Goal: Task Accomplishment & Management: Manage account settings

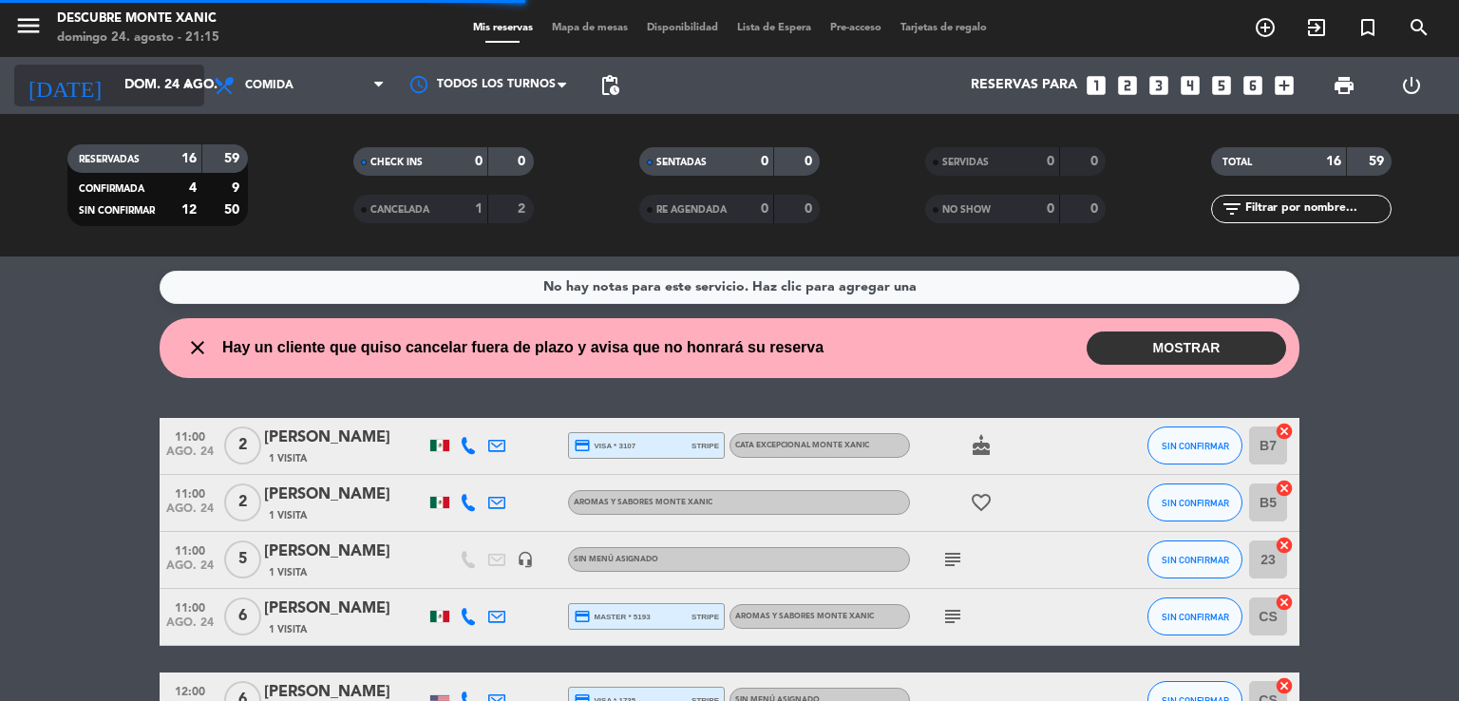
click at [141, 87] on input "dom. 24 ago." at bounding box center [205, 85] width 180 height 34
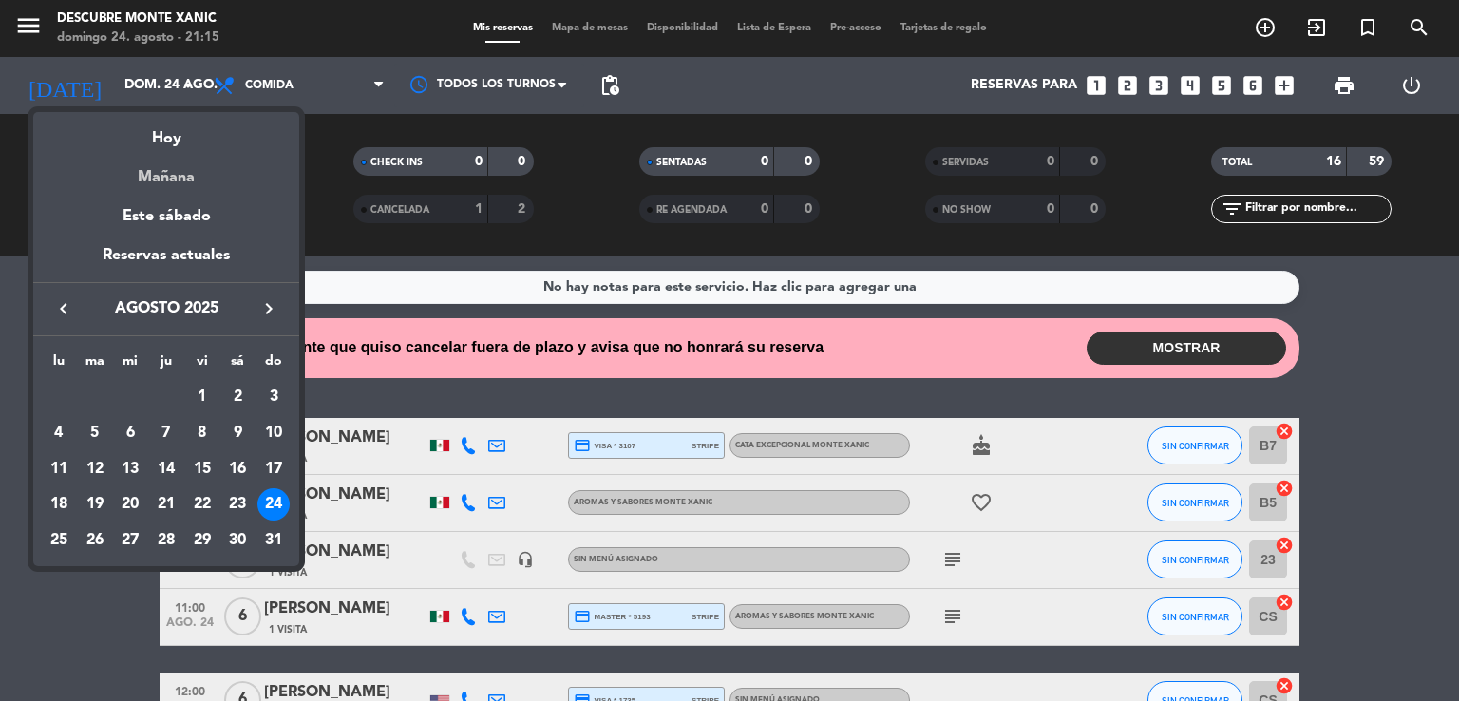
click at [168, 180] on div "Mañana" at bounding box center [166, 170] width 266 height 39
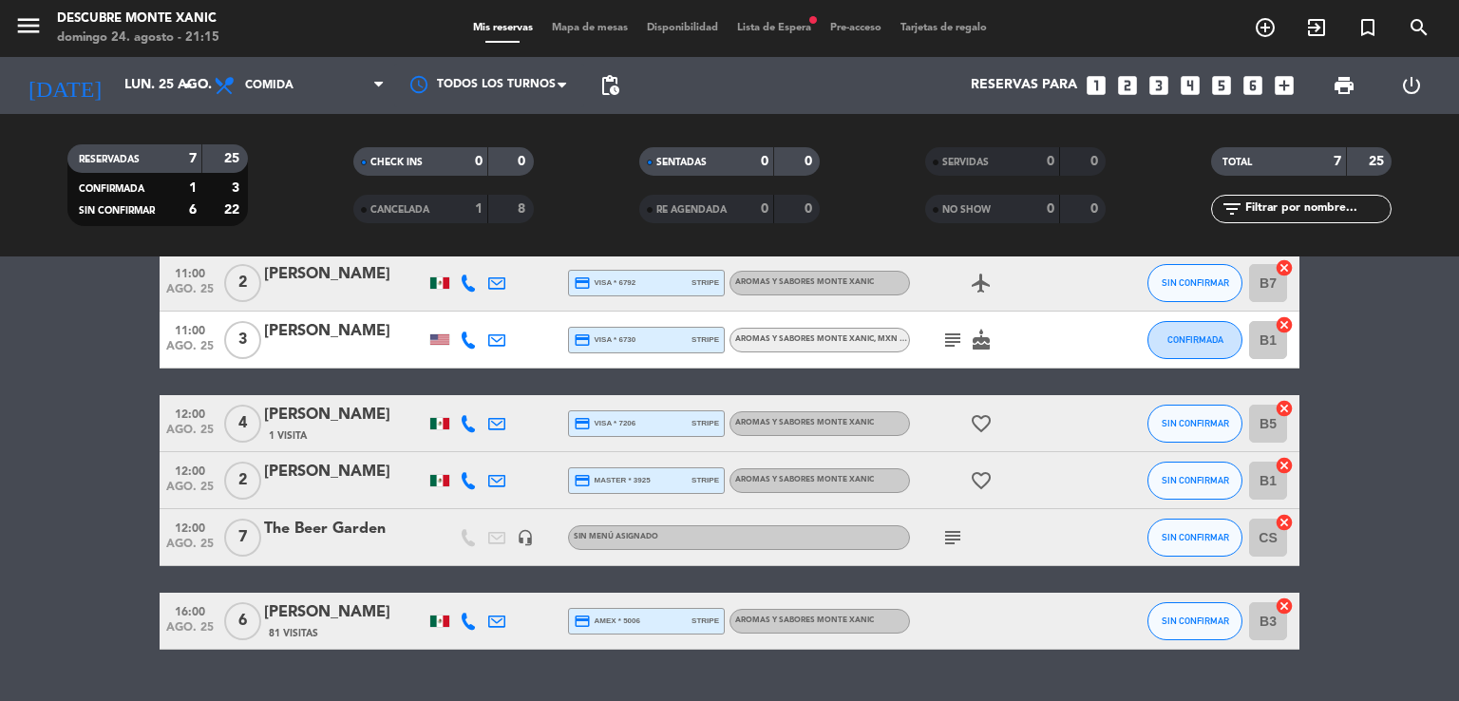
scroll to position [190, 0]
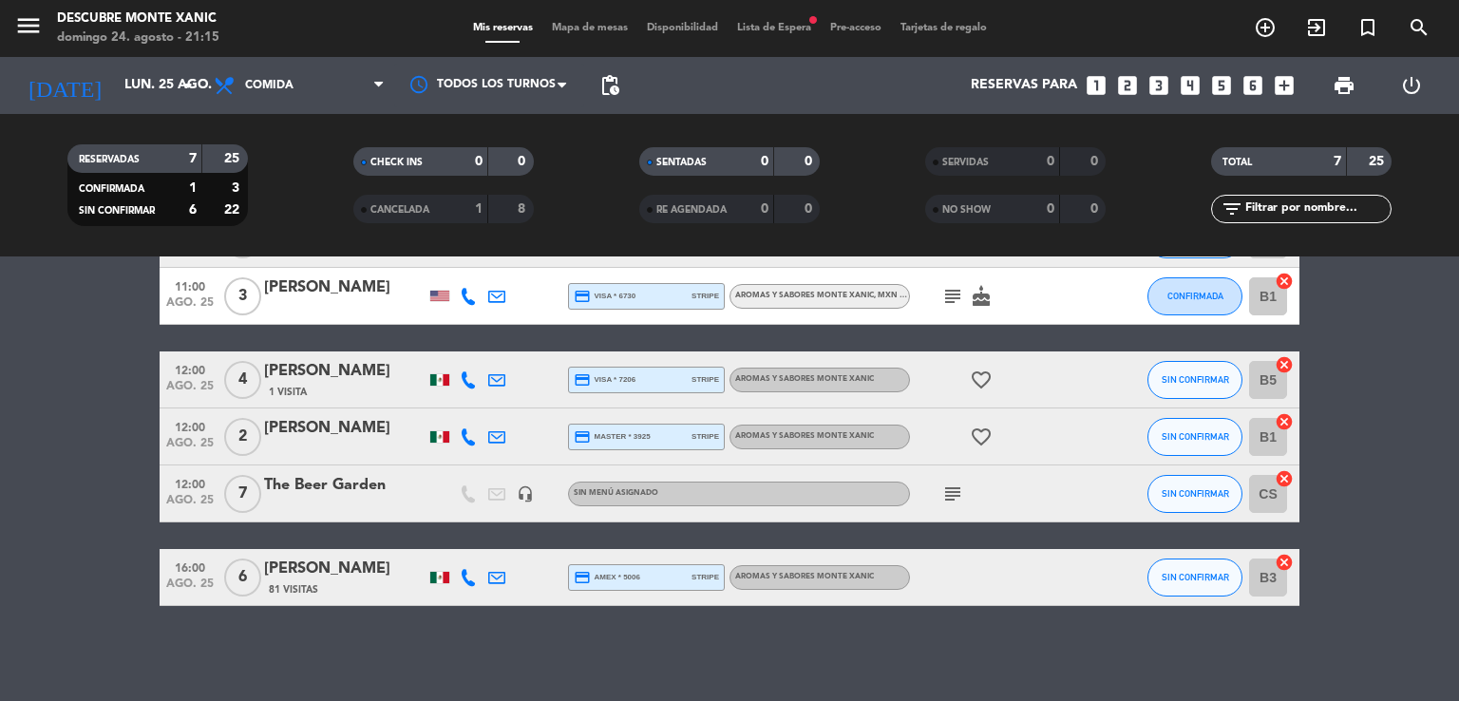
click at [740, 487] on icon "subject" at bounding box center [952, 493] width 23 height 23
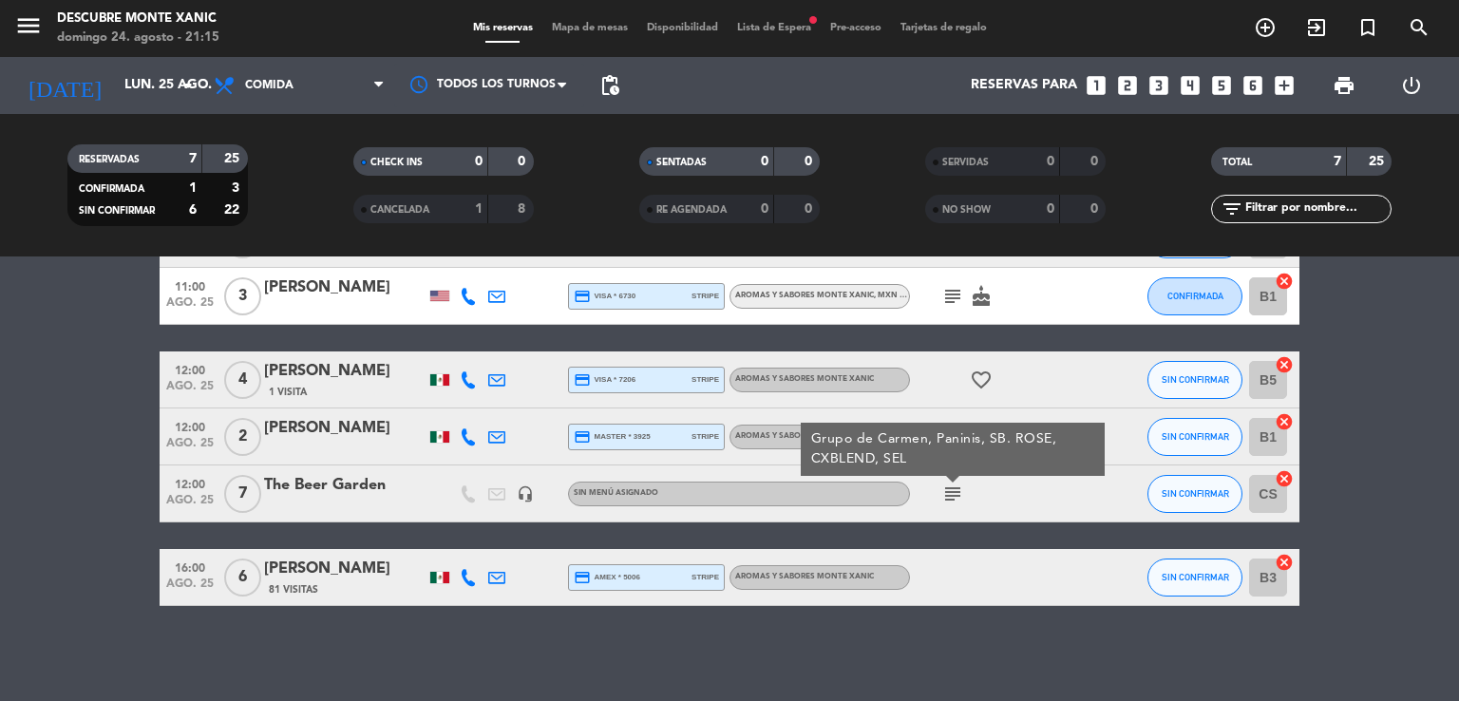
click at [53, 478] on bookings-row "11:00 [DATE] 1 [PERSON_NAME] headset_mic Sin menú asignado subject SIN CONFIRMA…" at bounding box center [729, 380] width 1459 height 452
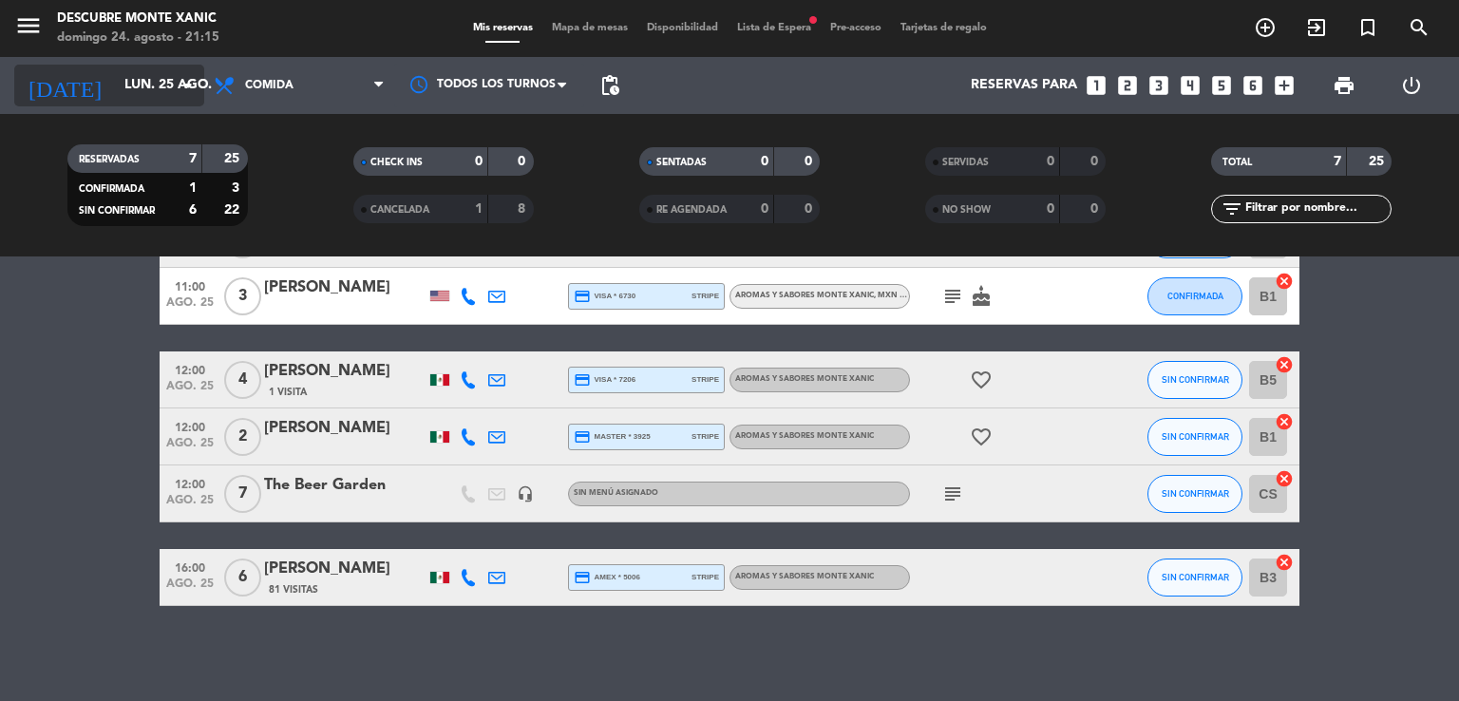
click at [136, 85] on input "lun. 25 ago." at bounding box center [205, 85] width 180 height 34
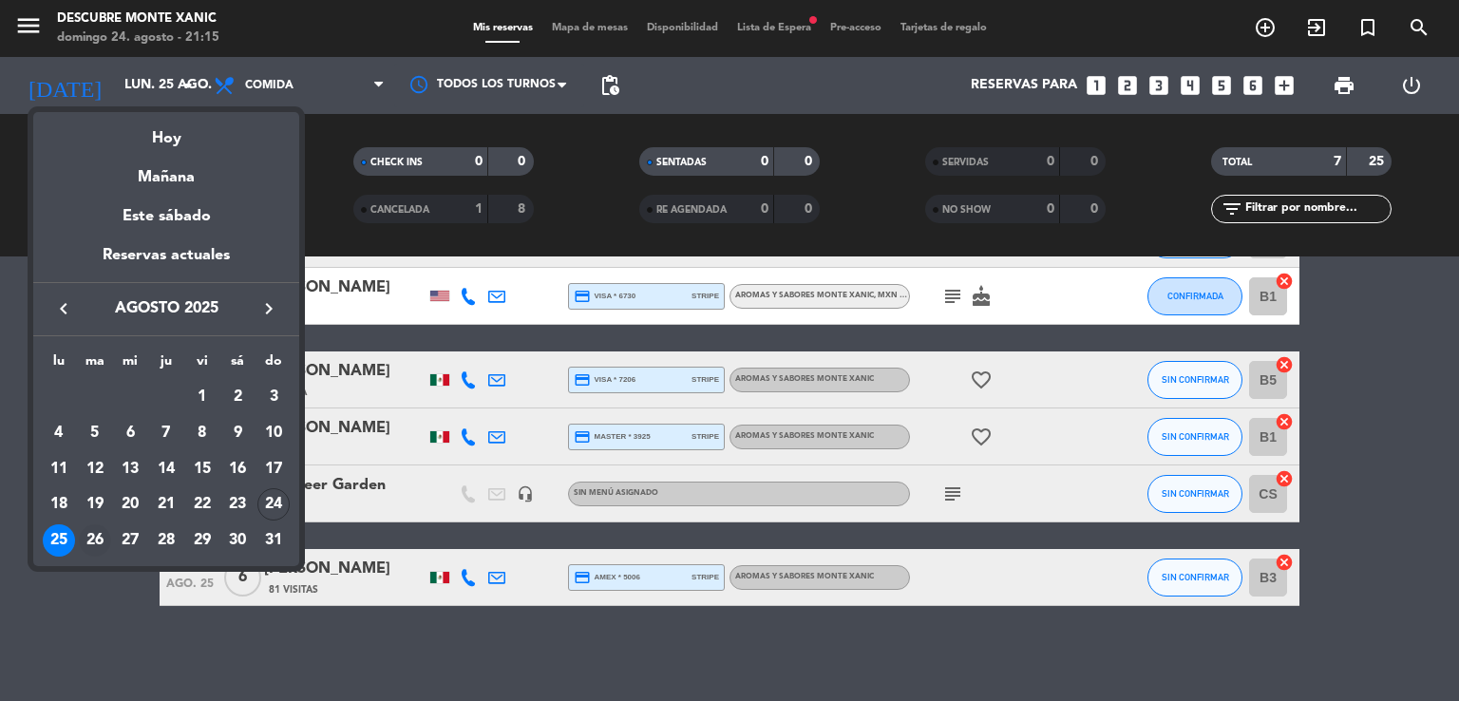
click at [99, 537] on div "26" at bounding box center [95, 540] width 32 height 32
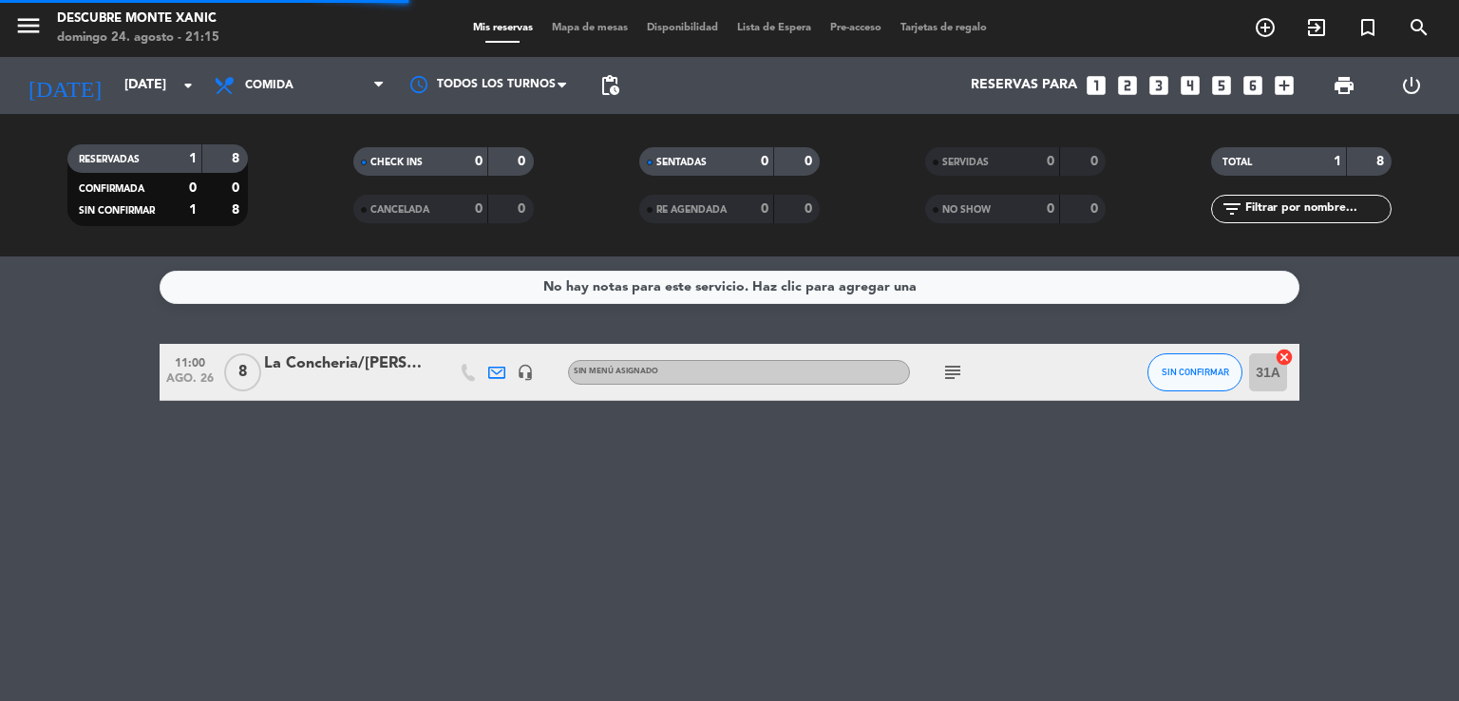
scroll to position [0, 0]
click at [118, 98] on input "[DATE]" at bounding box center [205, 85] width 180 height 34
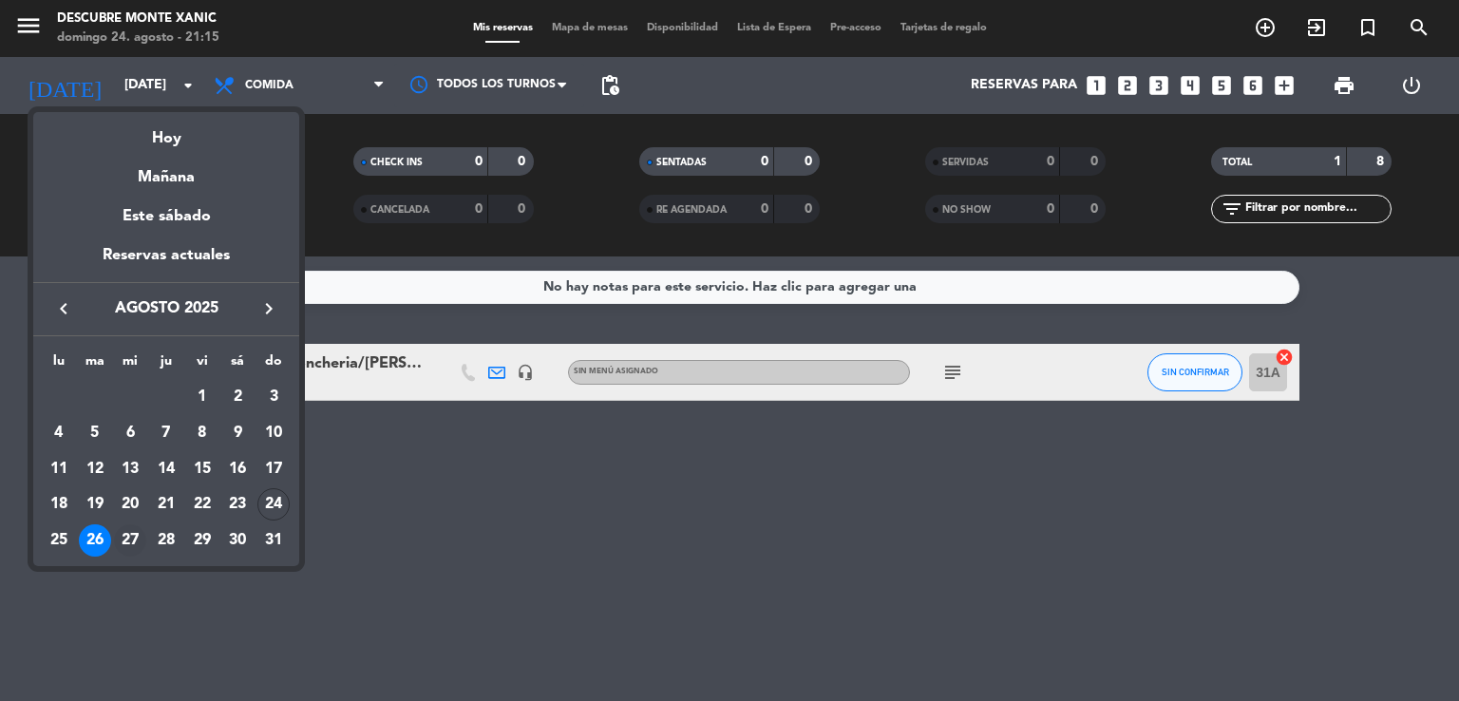
click at [141, 534] on div "27" at bounding box center [130, 540] width 32 height 32
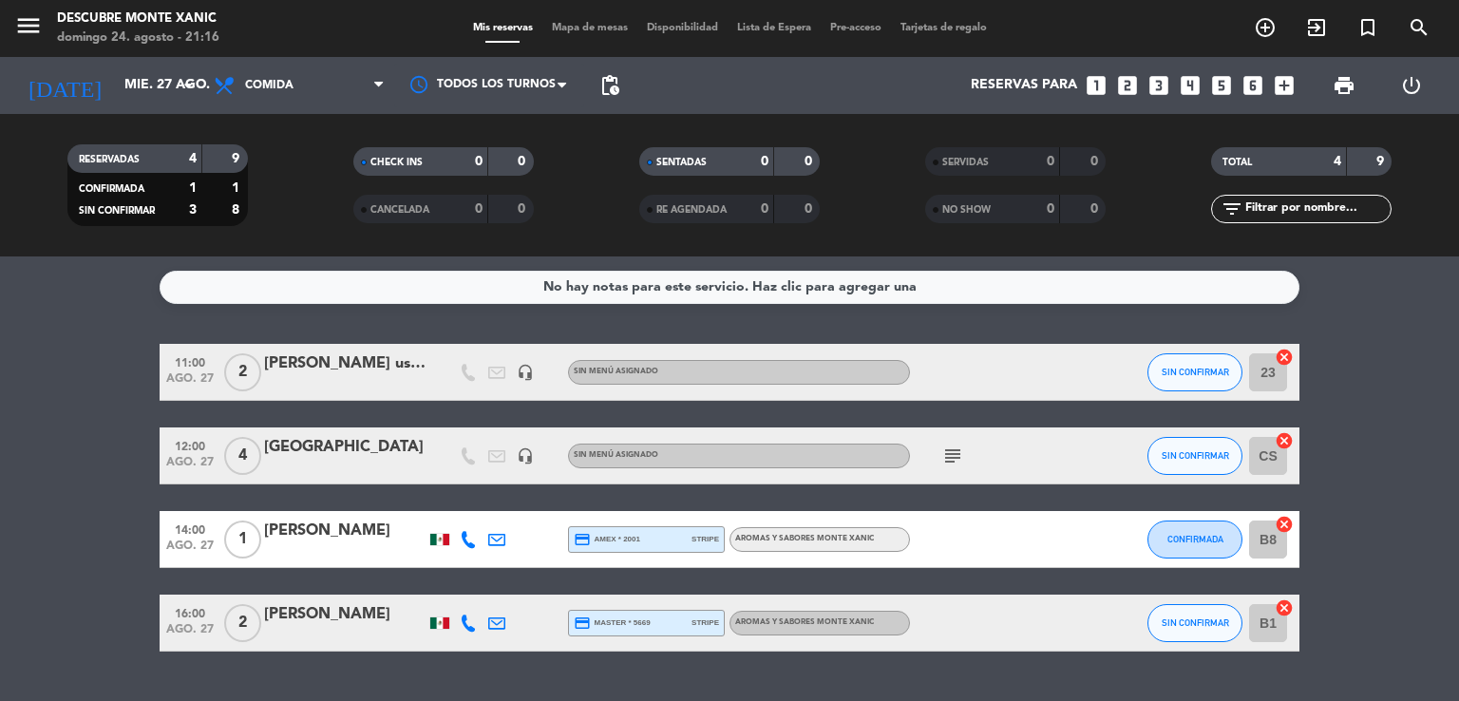
click at [528, 366] on icon "headset_mic" at bounding box center [525, 372] width 17 height 17
click at [521, 457] on icon "headset_mic" at bounding box center [525, 455] width 17 height 17
click at [740, 458] on icon "subject" at bounding box center [952, 455] width 23 height 23
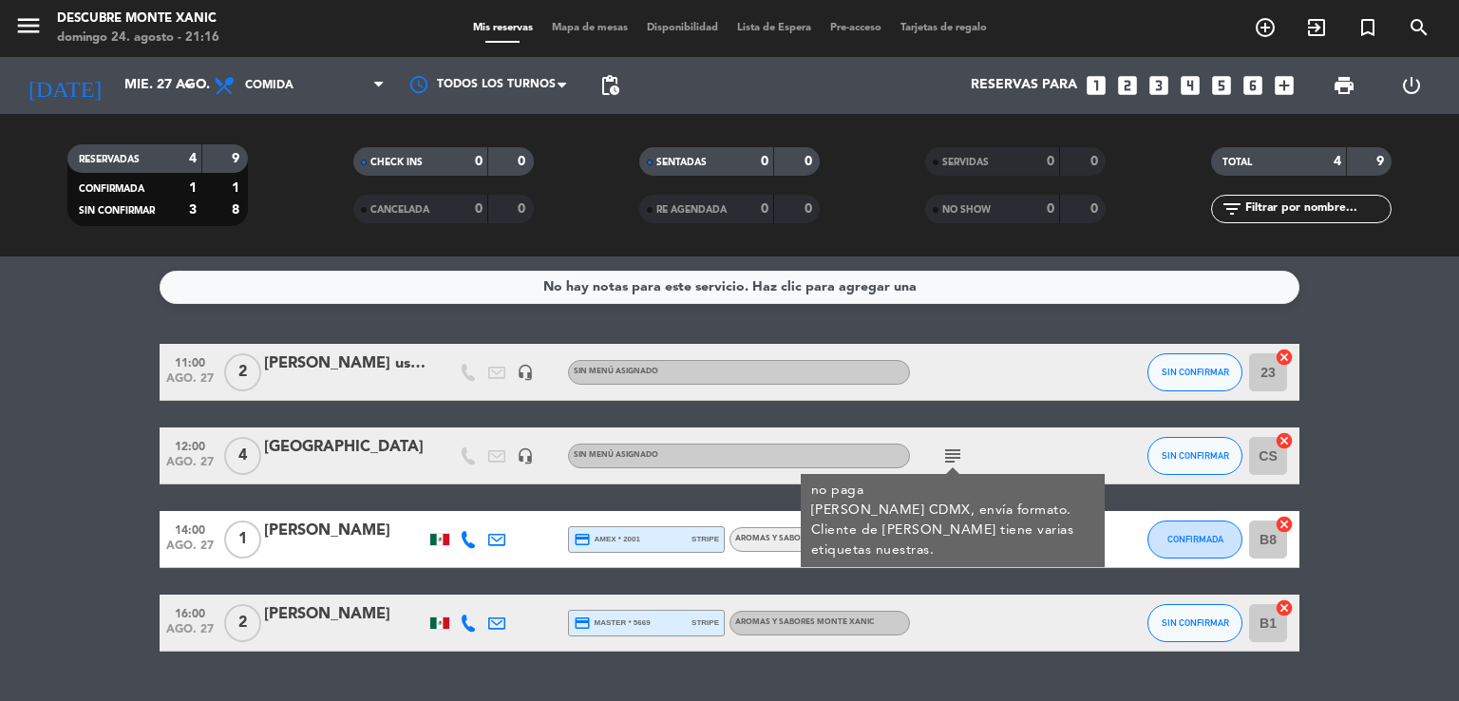
drag, startPoint x: 59, startPoint y: 419, endPoint x: 94, endPoint y: 442, distance: 41.9
click at [60, 419] on bookings-row "11:00 [DATE] 2 [PERSON_NAME] usa traila headset_mic Sin menú asignado SIN CONFI…" at bounding box center [729, 498] width 1459 height 308
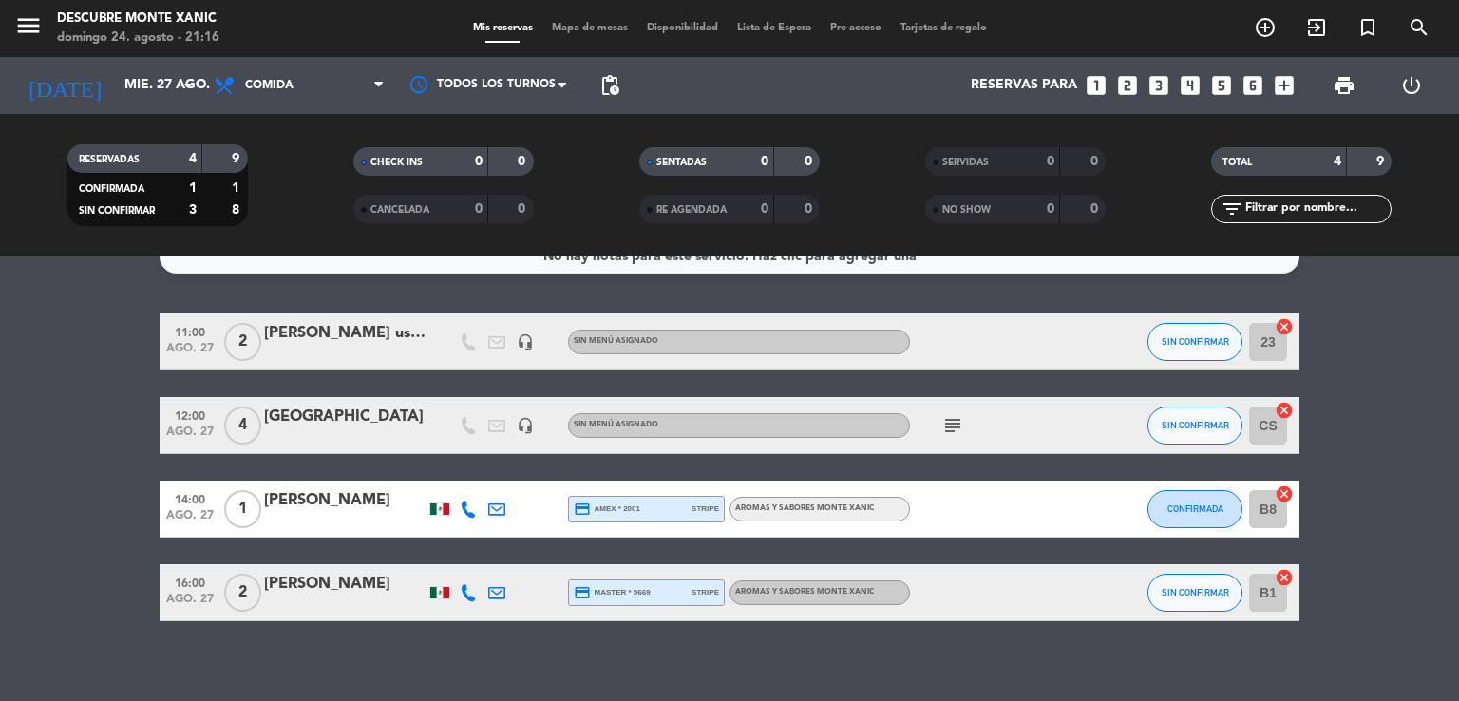
scroll to position [46, 0]
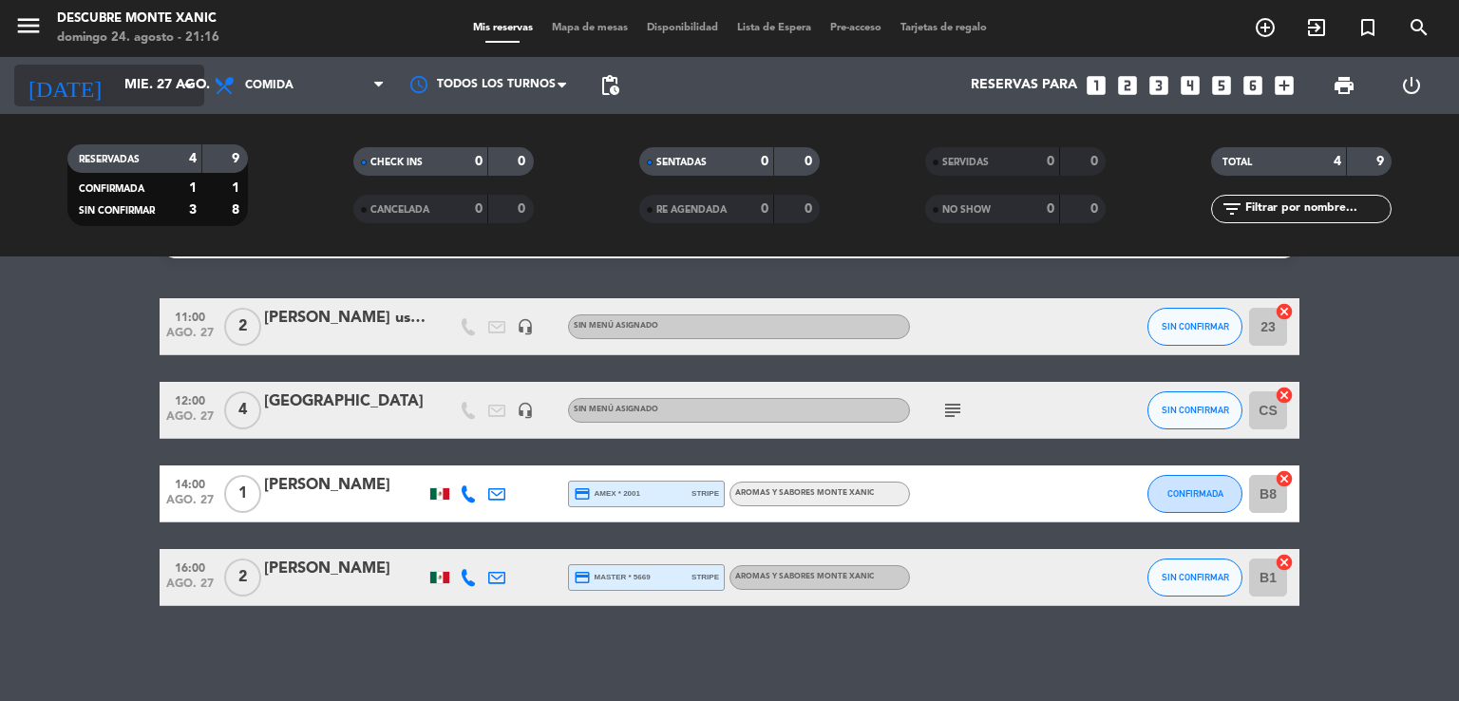
click at [154, 81] on input "mié. 27 ago." at bounding box center [205, 85] width 180 height 34
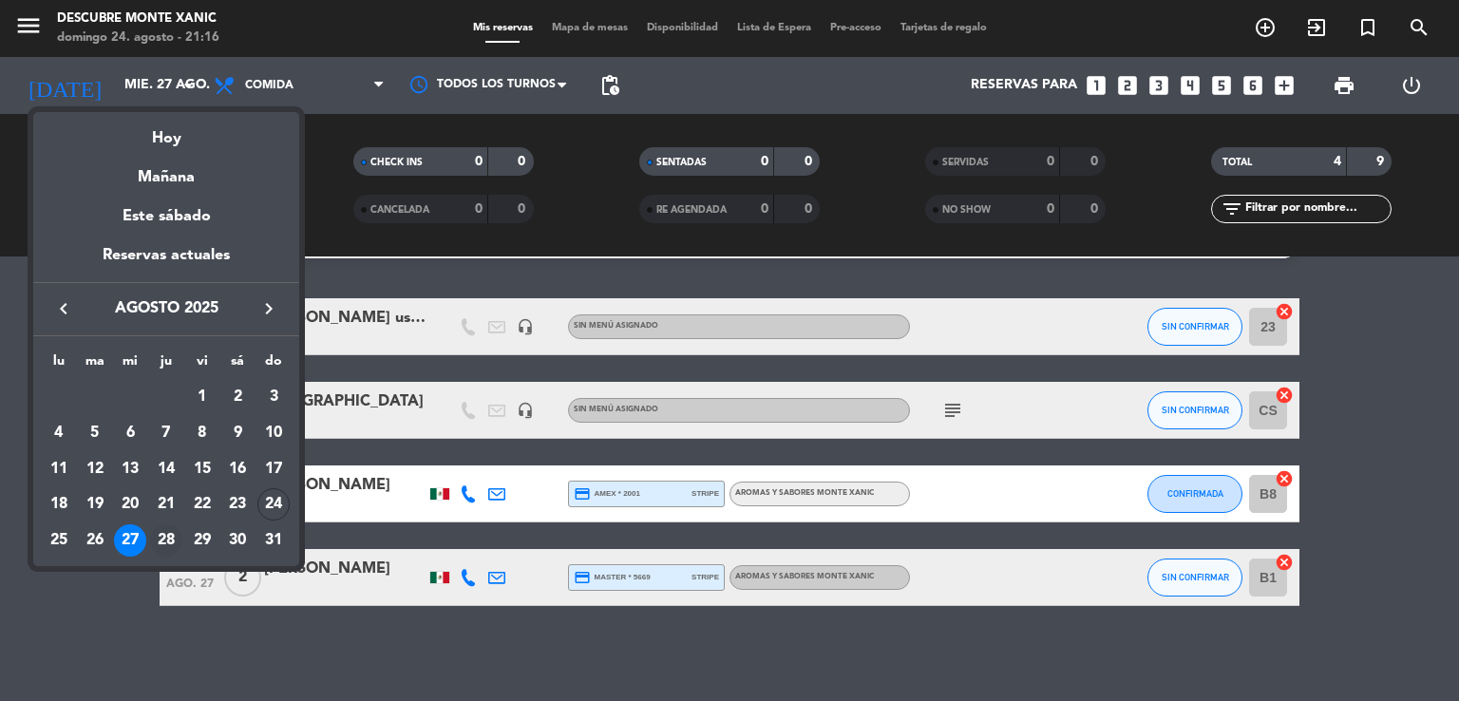
click at [165, 540] on div "28" at bounding box center [166, 540] width 32 height 32
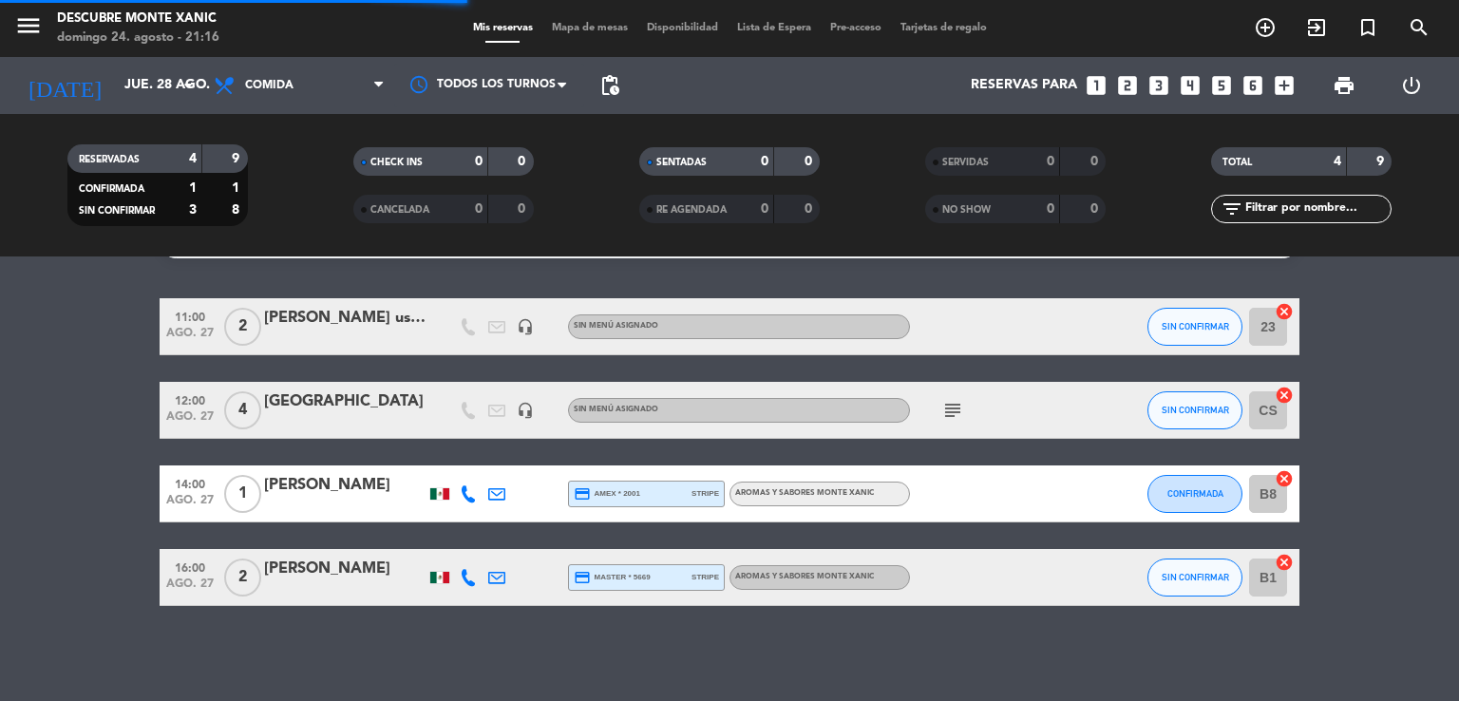
scroll to position [0, 0]
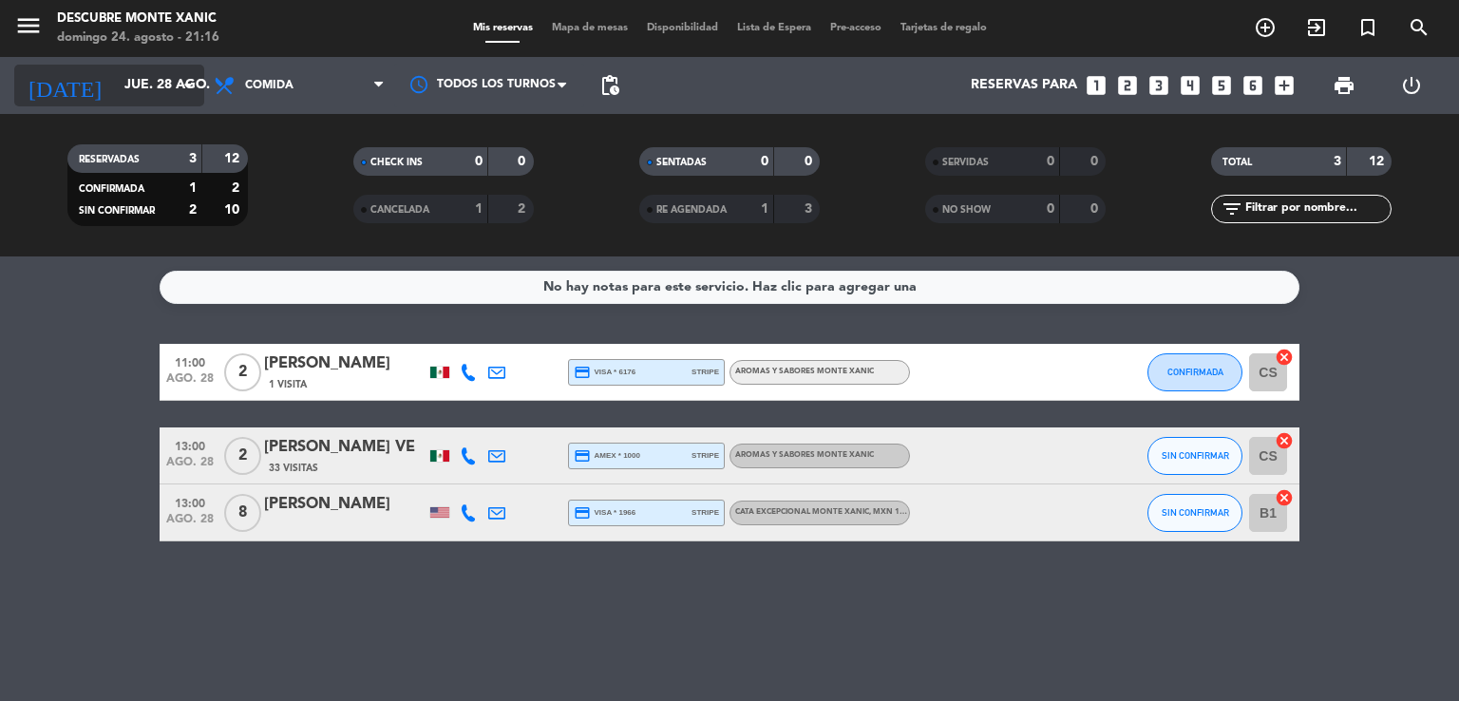
click at [171, 78] on input "jue. 28 ago." at bounding box center [205, 85] width 180 height 34
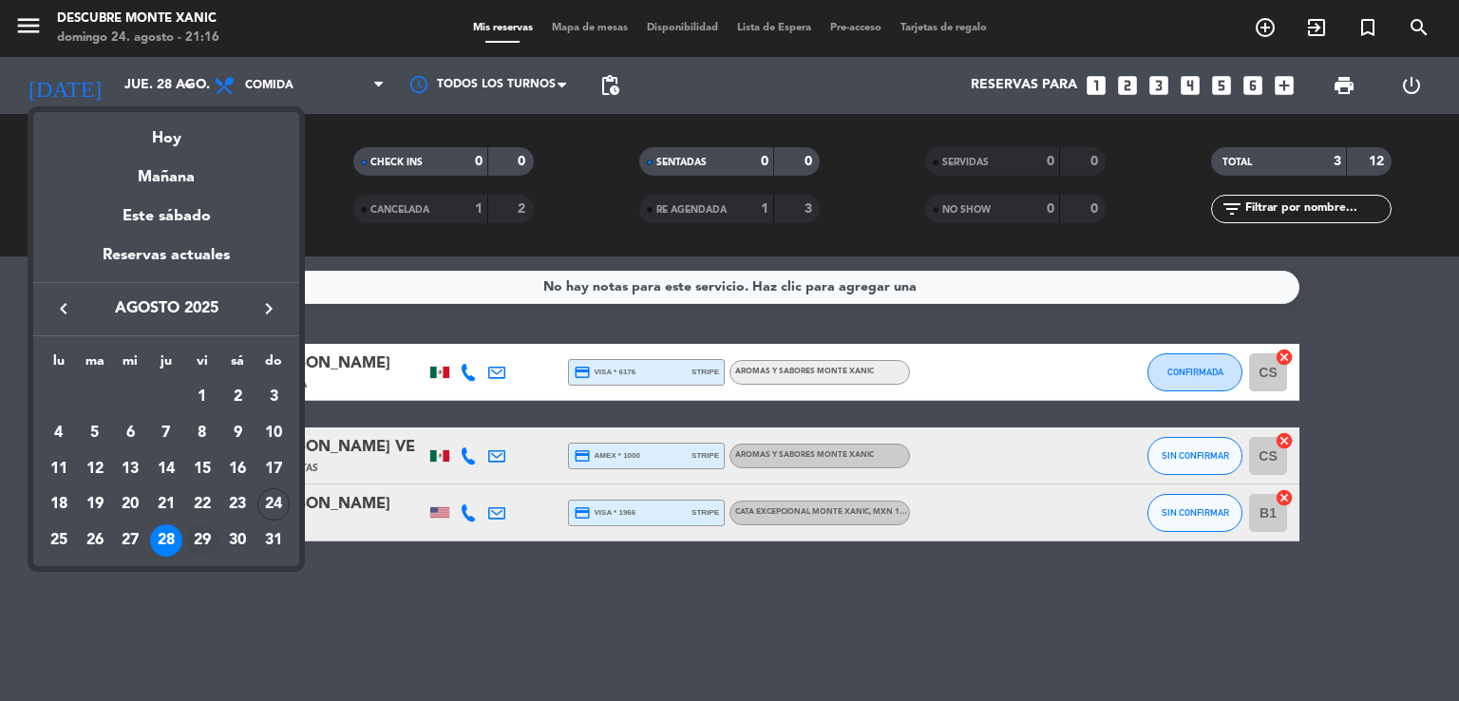
click at [198, 539] on div "29" at bounding box center [202, 540] width 32 height 32
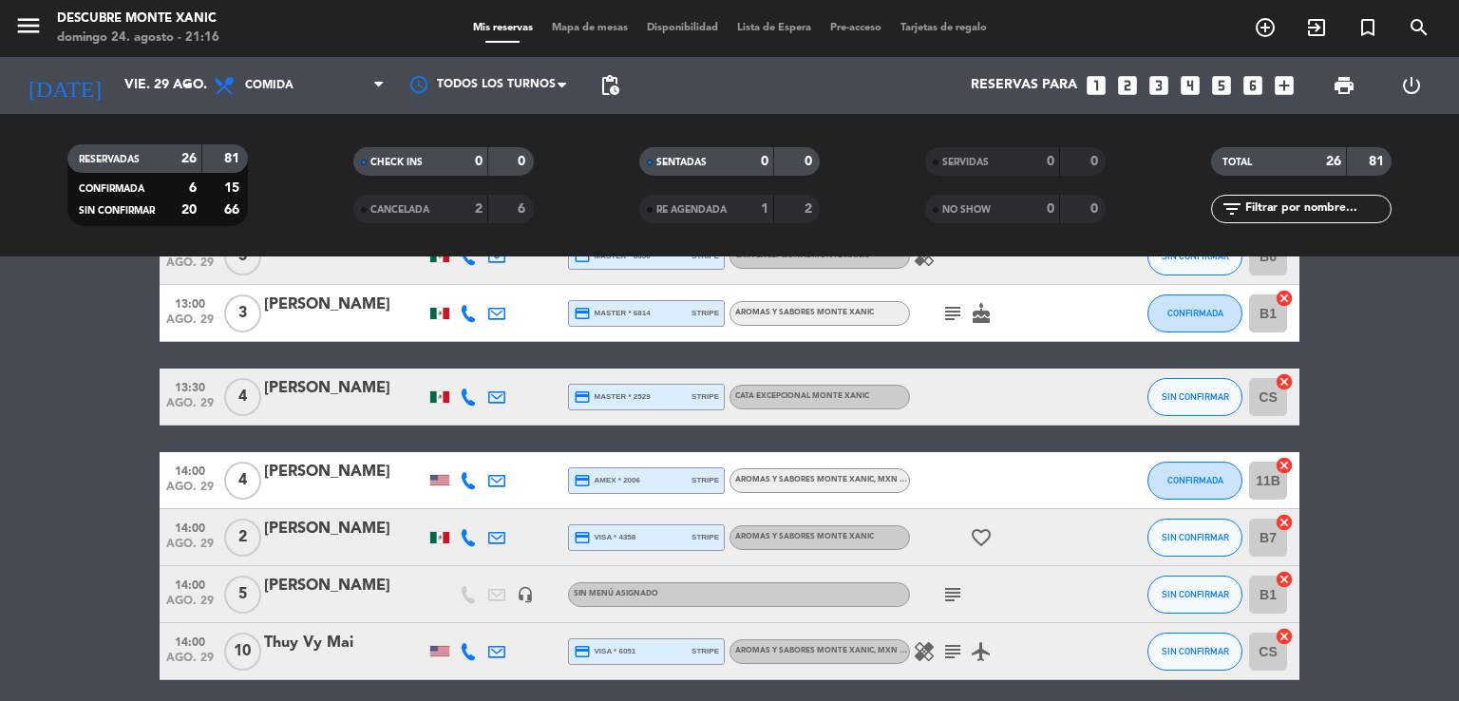
scroll to position [760, 0]
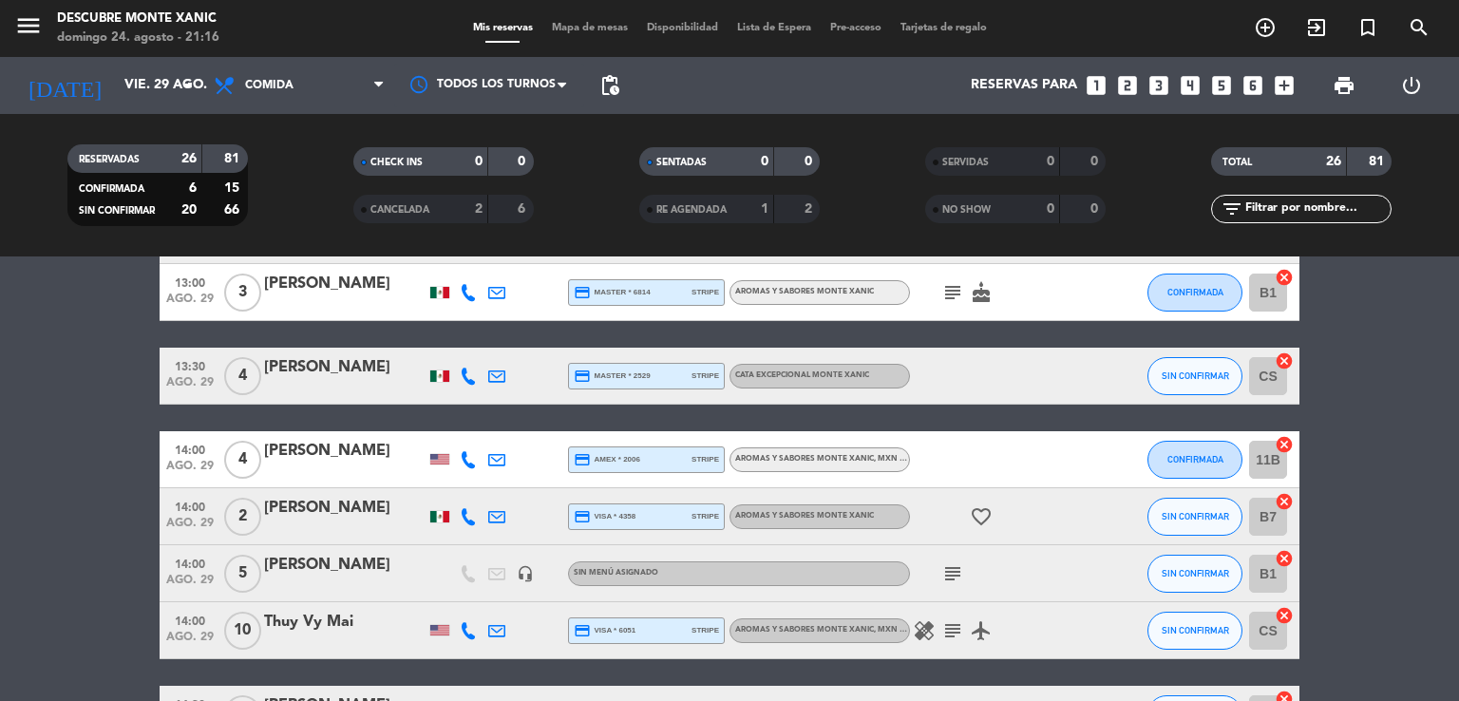
click at [740, 568] on icon "subject" at bounding box center [952, 573] width 23 height 23
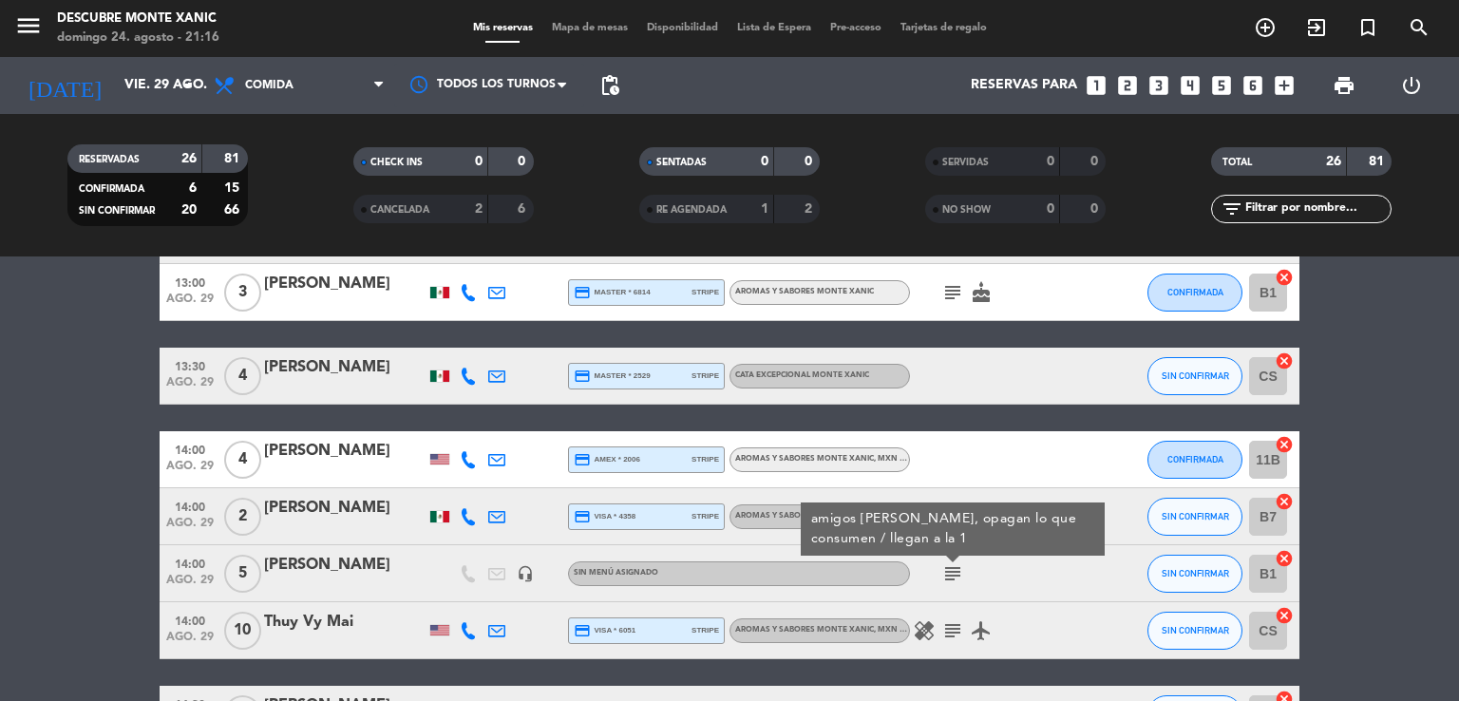
click at [107, 503] on bookings-row "11:00 [DATE] 2 [PERSON_NAME] credit_card visa * 8745 stripe Cata Excepcional Mo…" at bounding box center [729, 431] width 1459 height 1694
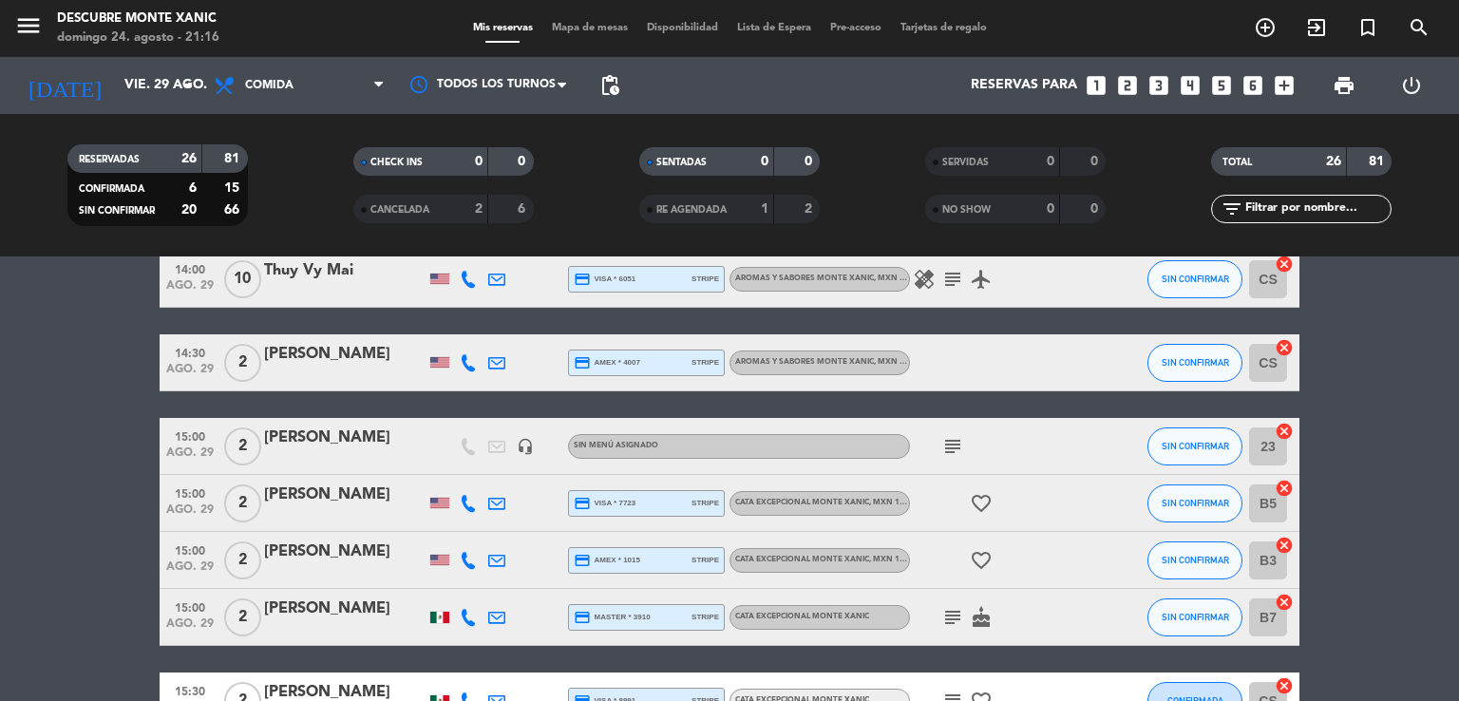
scroll to position [1140, 0]
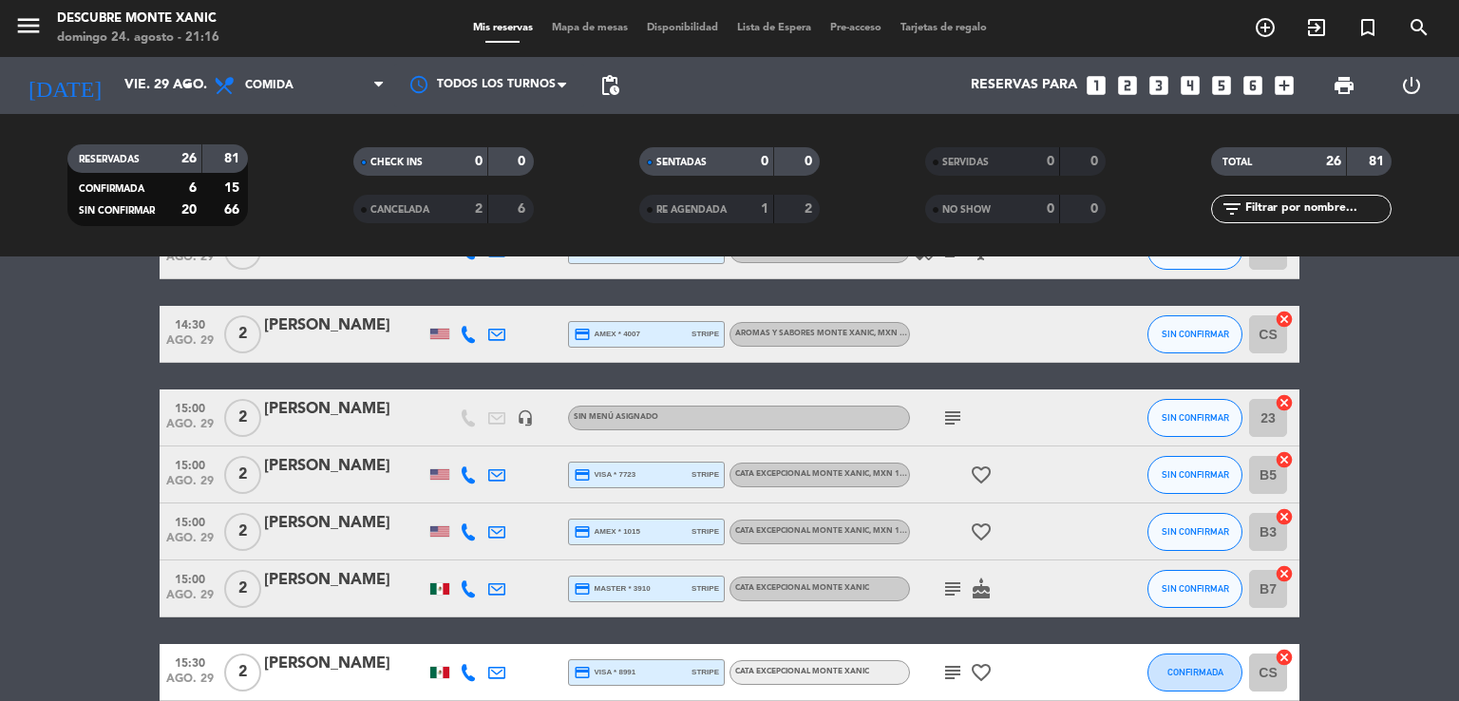
click at [740, 408] on icon "subject" at bounding box center [952, 417] width 23 height 23
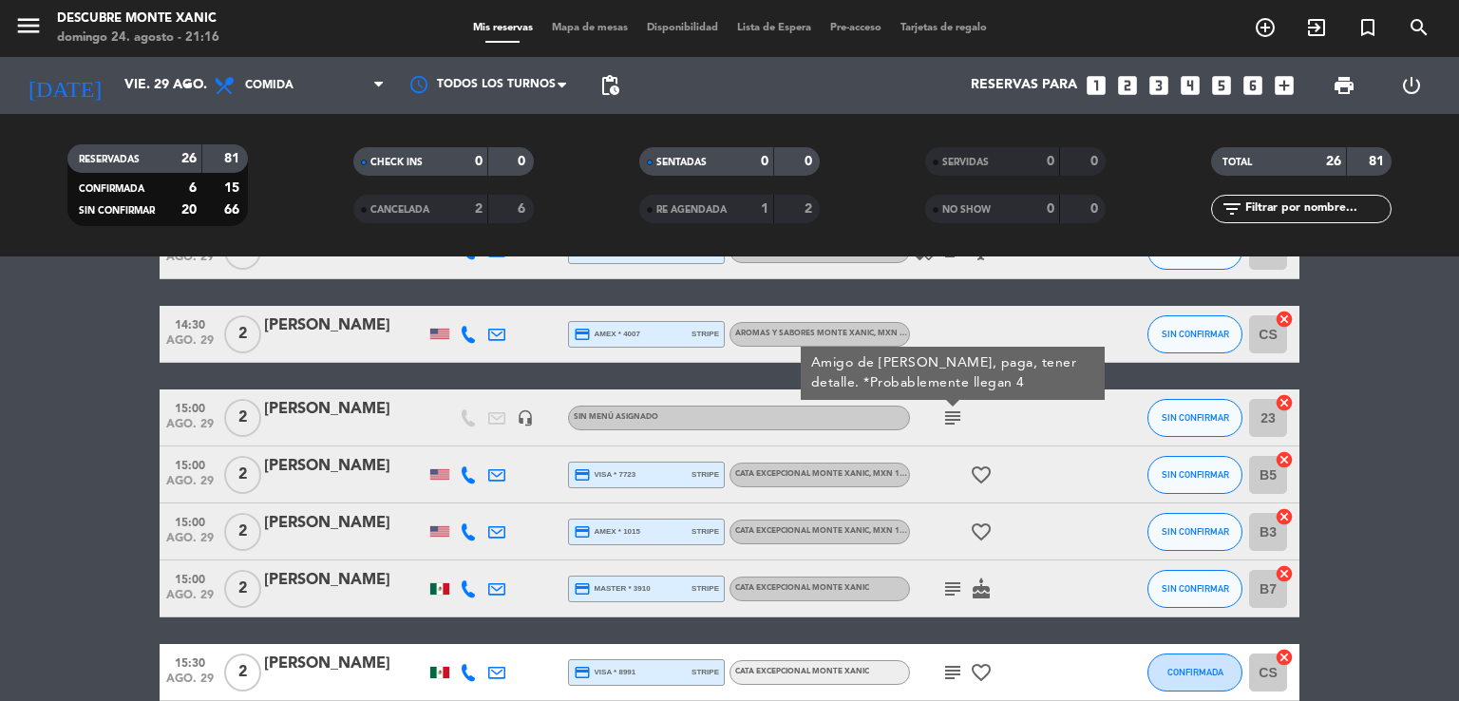
click at [68, 415] on bookings-row "11:00 [DATE] 2 [PERSON_NAME] credit_card visa * 8745 stripe Cata Excepcional Mo…" at bounding box center [729, 51] width 1459 height 1694
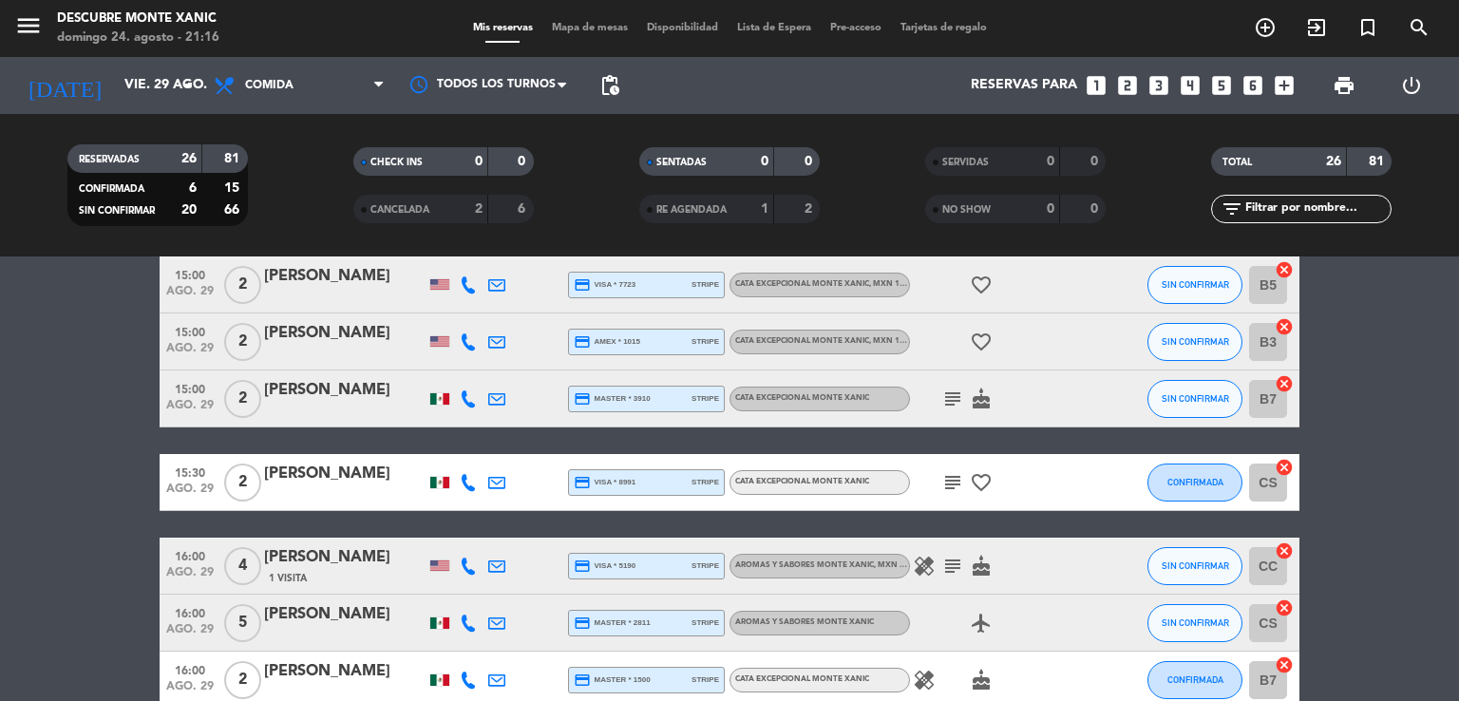
scroll to position [1424, 0]
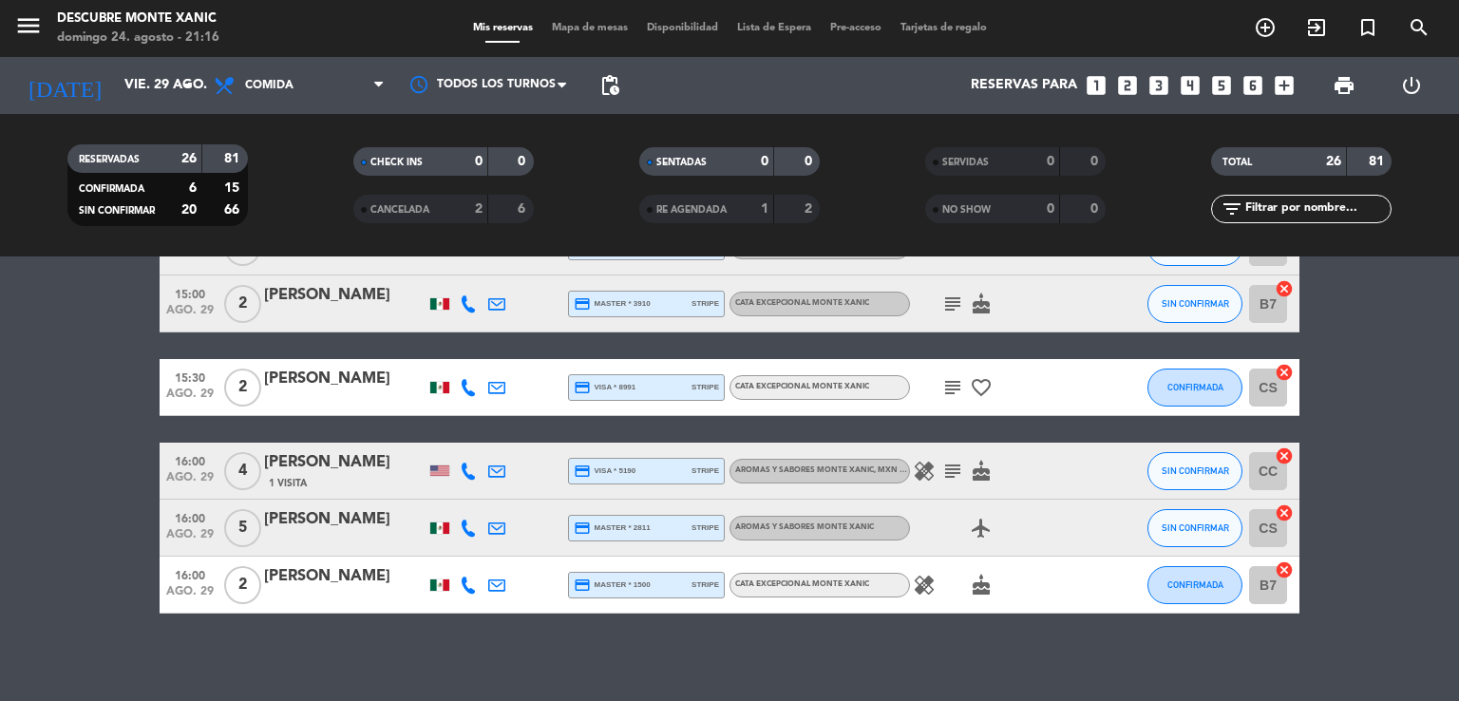
click at [740, 474] on span "subject" at bounding box center [952, 471] width 28 height 23
click at [740, 478] on icon "subject" at bounding box center [952, 471] width 23 height 23
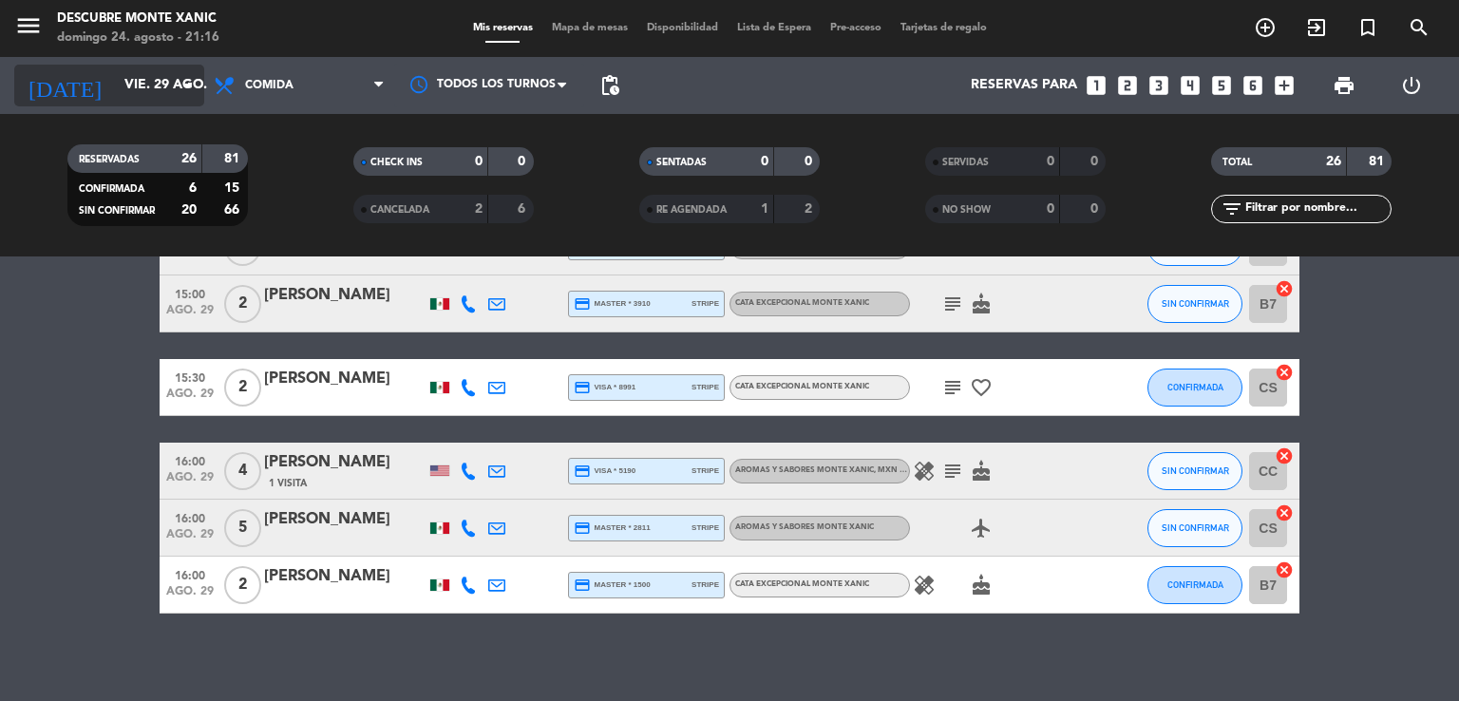
click at [141, 94] on input "vie. 29 ago." at bounding box center [205, 85] width 180 height 34
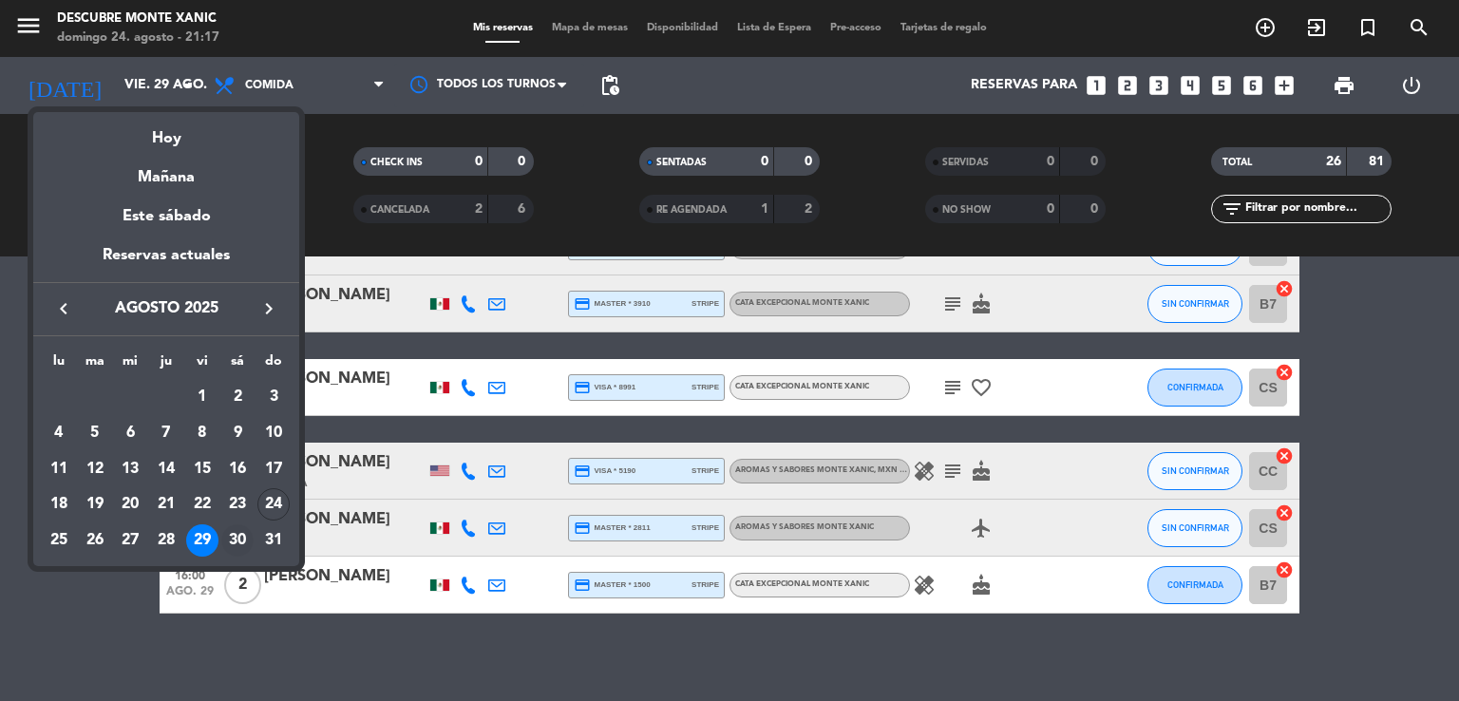
click at [237, 529] on div "30" at bounding box center [237, 540] width 32 height 32
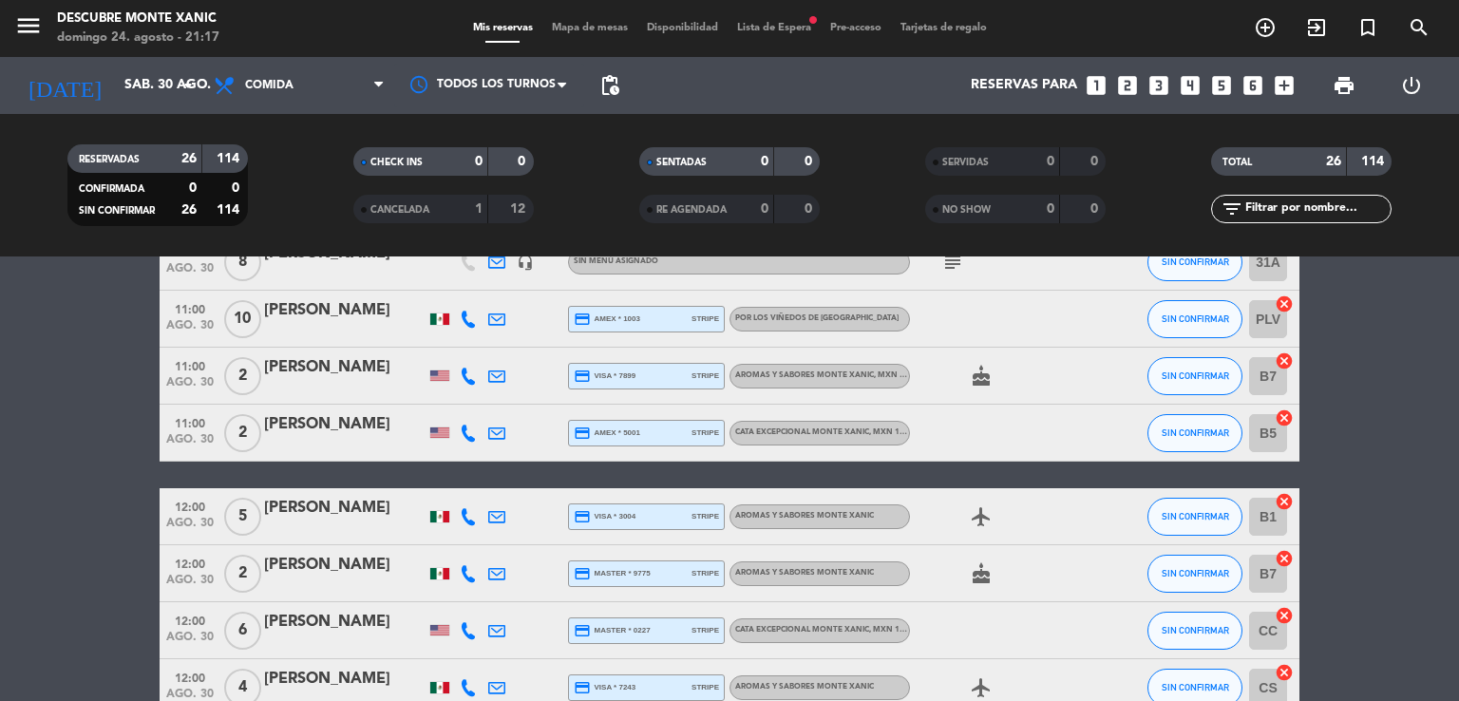
scroll to position [0, 0]
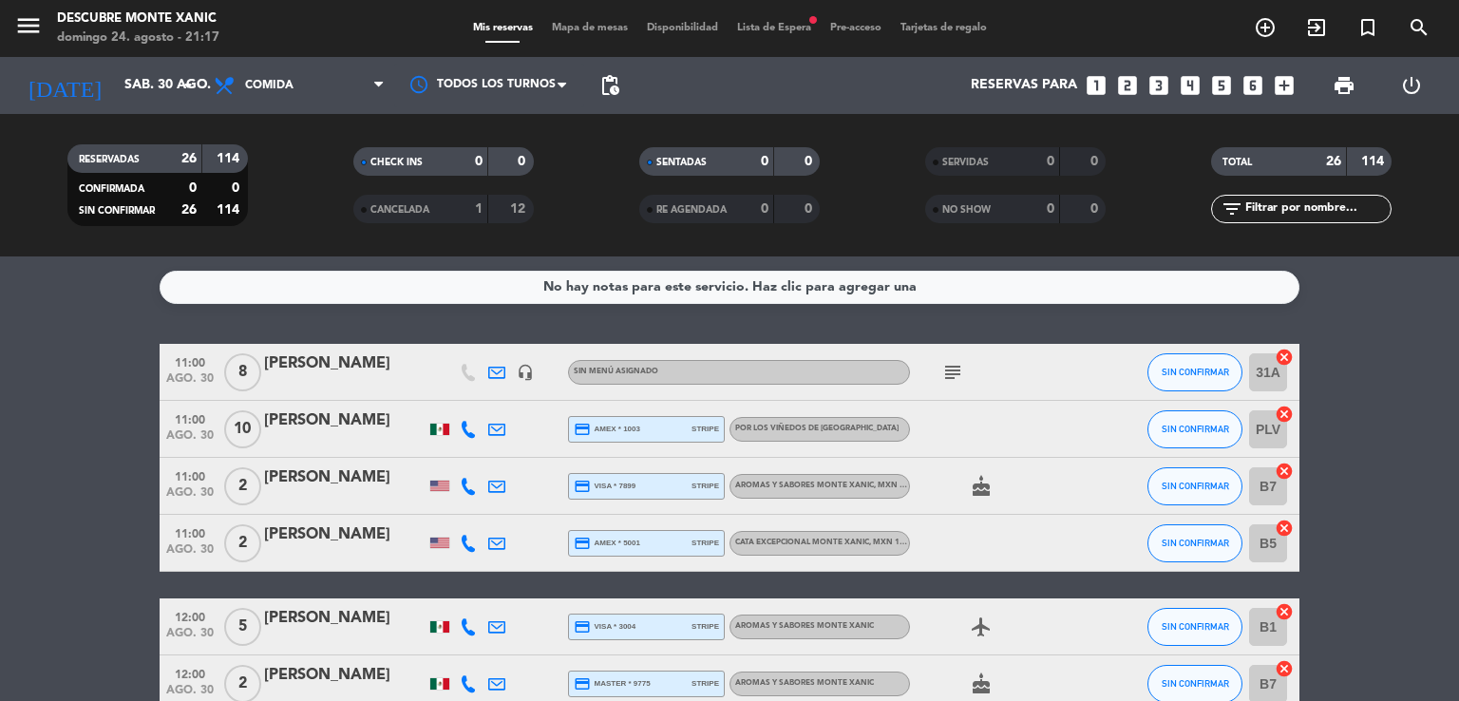
click at [740, 376] on icon "subject" at bounding box center [952, 372] width 23 height 23
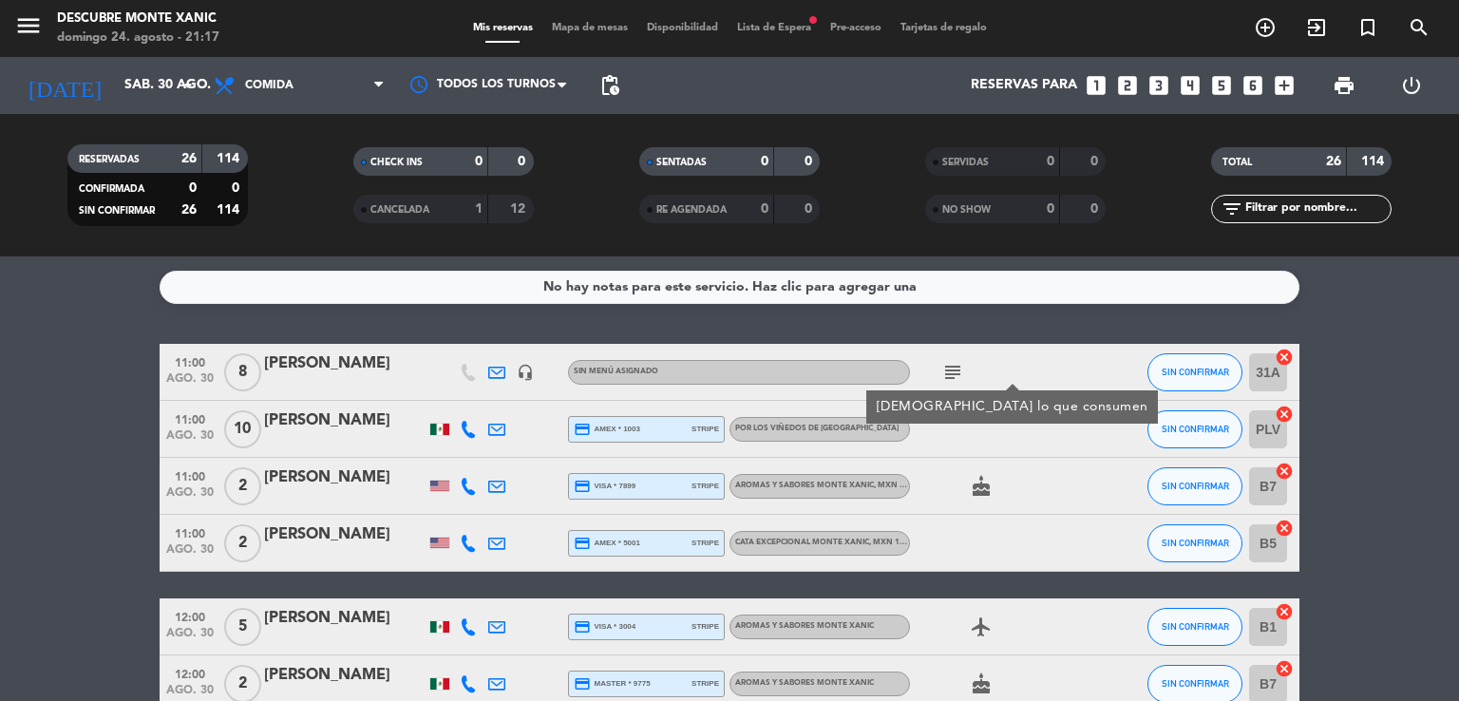
click at [519, 377] on icon "headset_mic" at bounding box center [525, 372] width 17 height 17
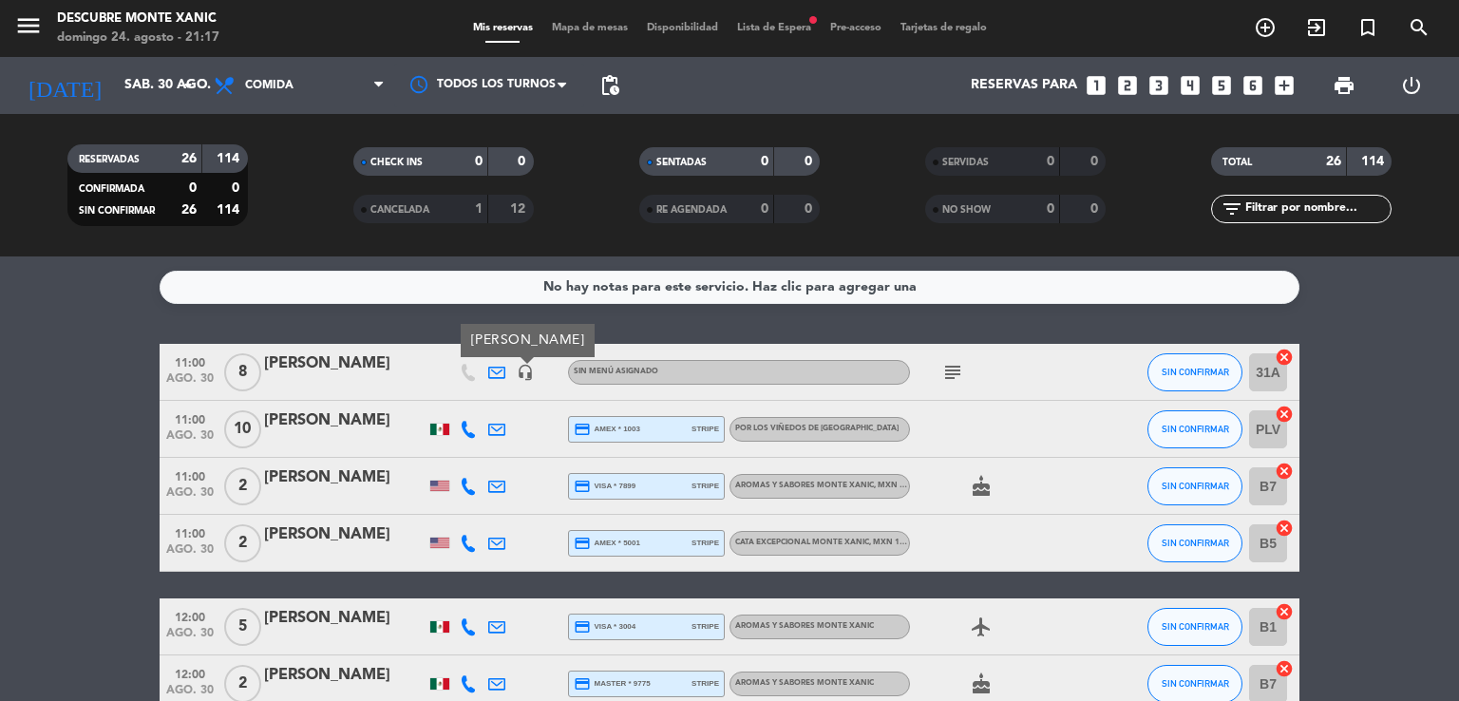
click at [344, 421] on div "[PERSON_NAME]" at bounding box center [344, 420] width 161 height 25
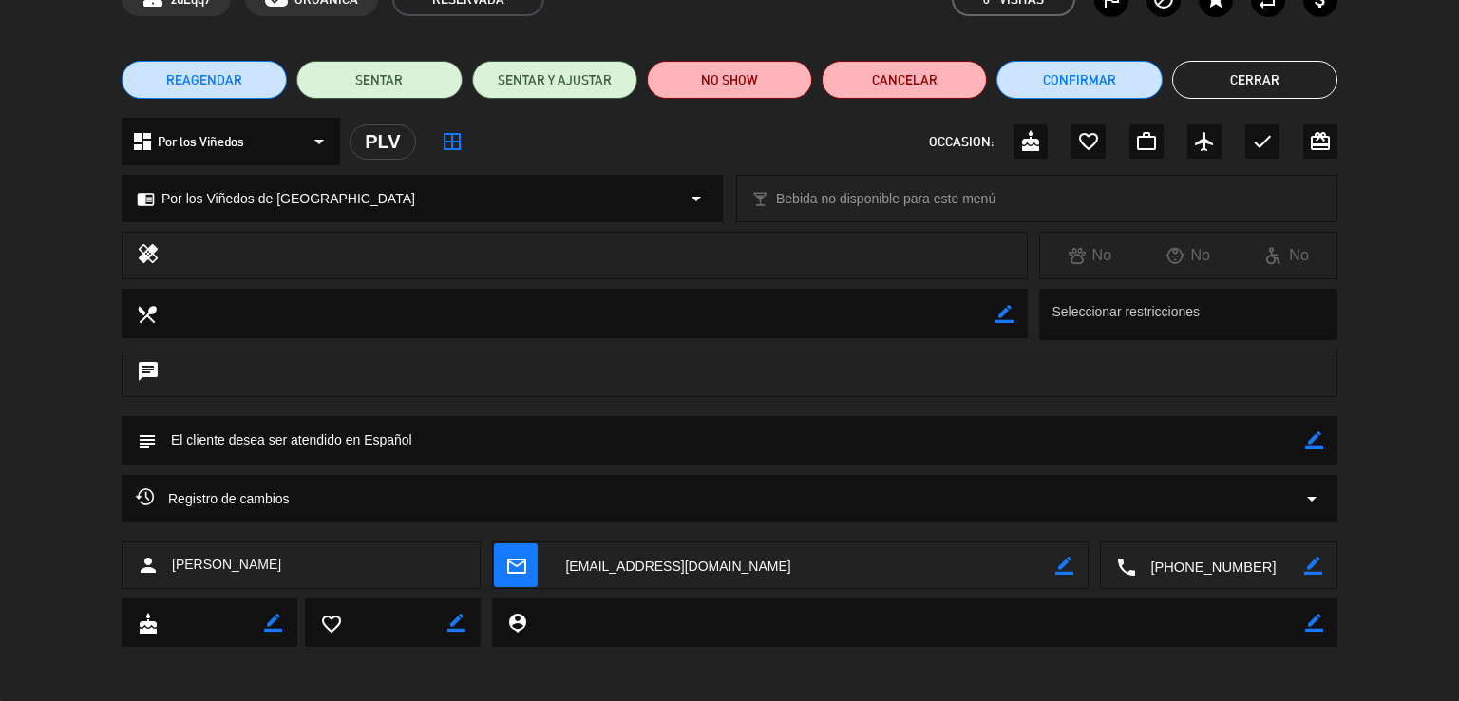
scroll to position [113, 0]
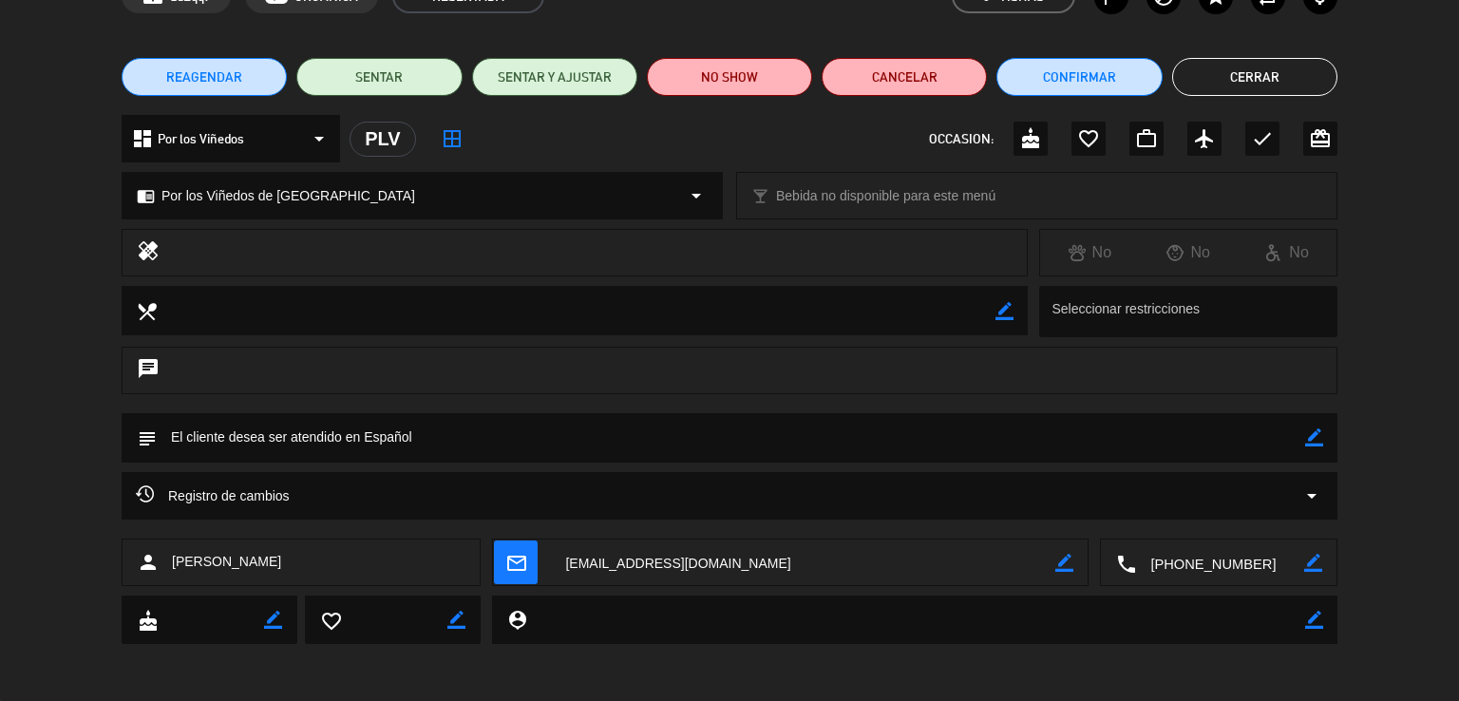
click at [740, 85] on button "Cerrar" at bounding box center [1254, 77] width 165 height 38
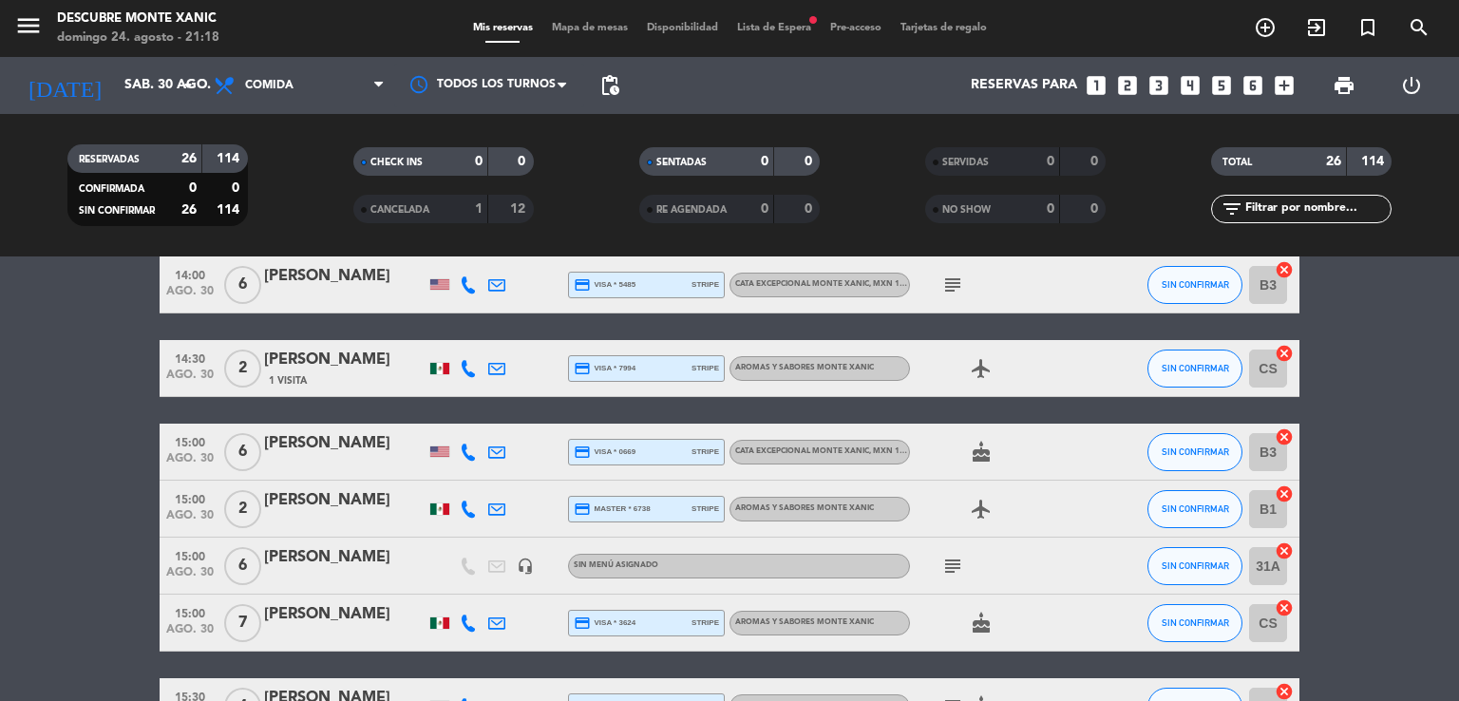
scroll to position [1140, 0]
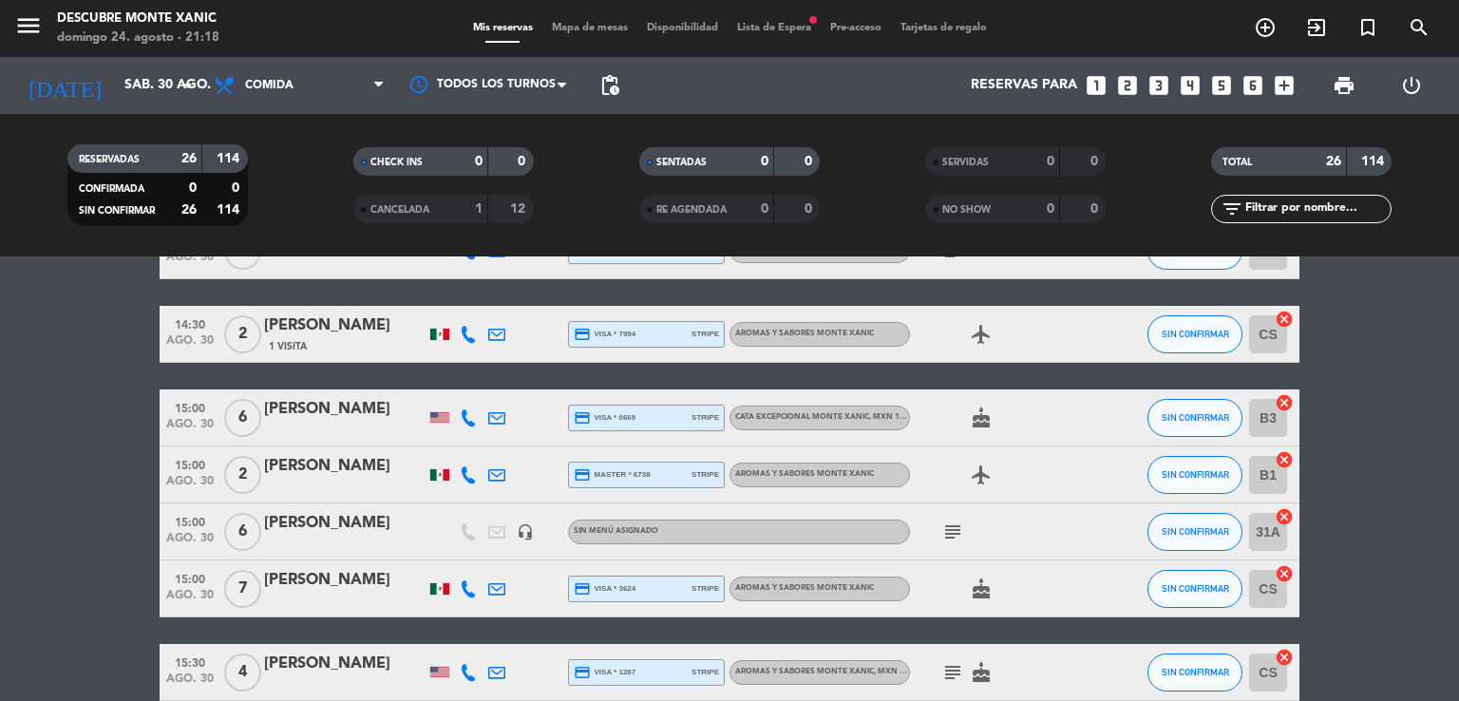
click at [740, 522] on icon "subject" at bounding box center [952, 531] width 23 height 23
click at [82, 496] on bookings-row "11:00 [DATE] 8 [PERSON_NAME] headset_mic Sin menú asignado subject SIN CONFIRMA…" at bounding box center [729, 51] width 1459 height 1694
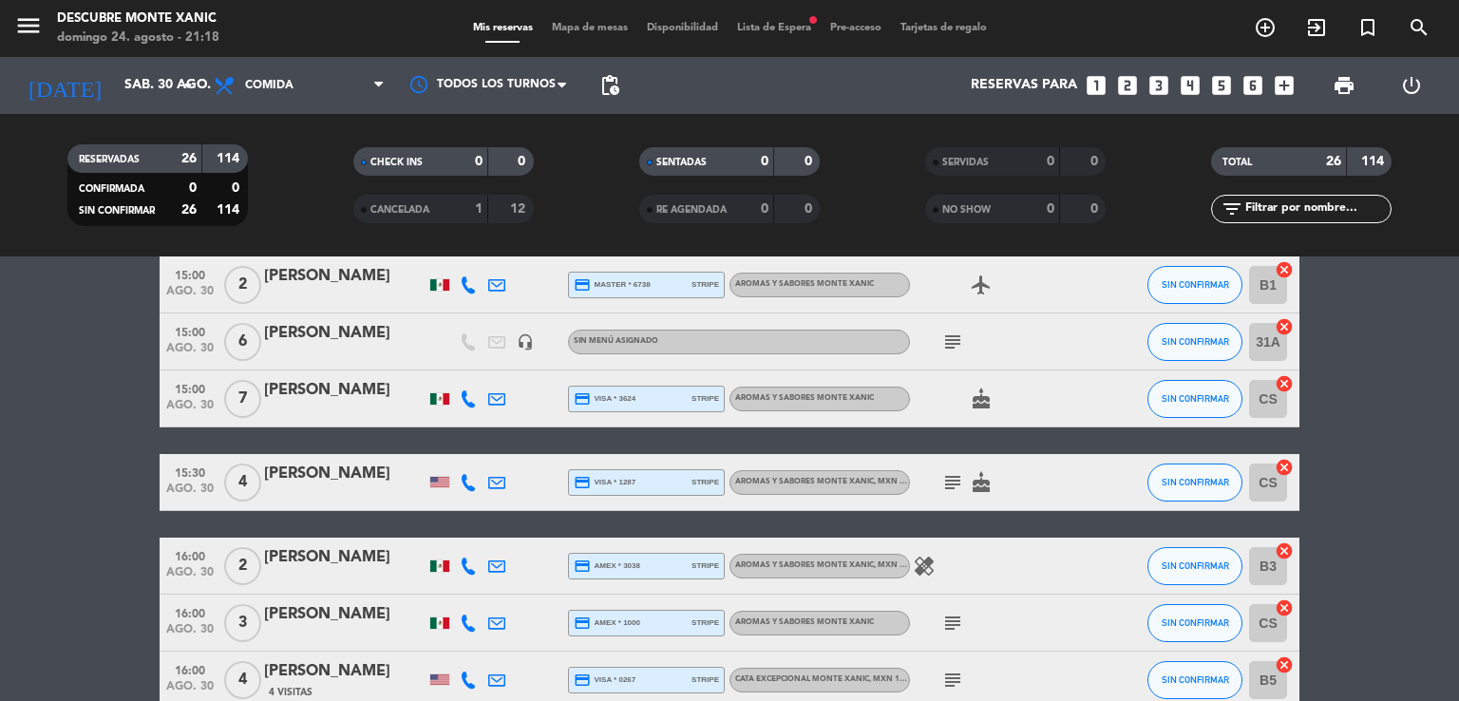
scroll to position [1424, 0]
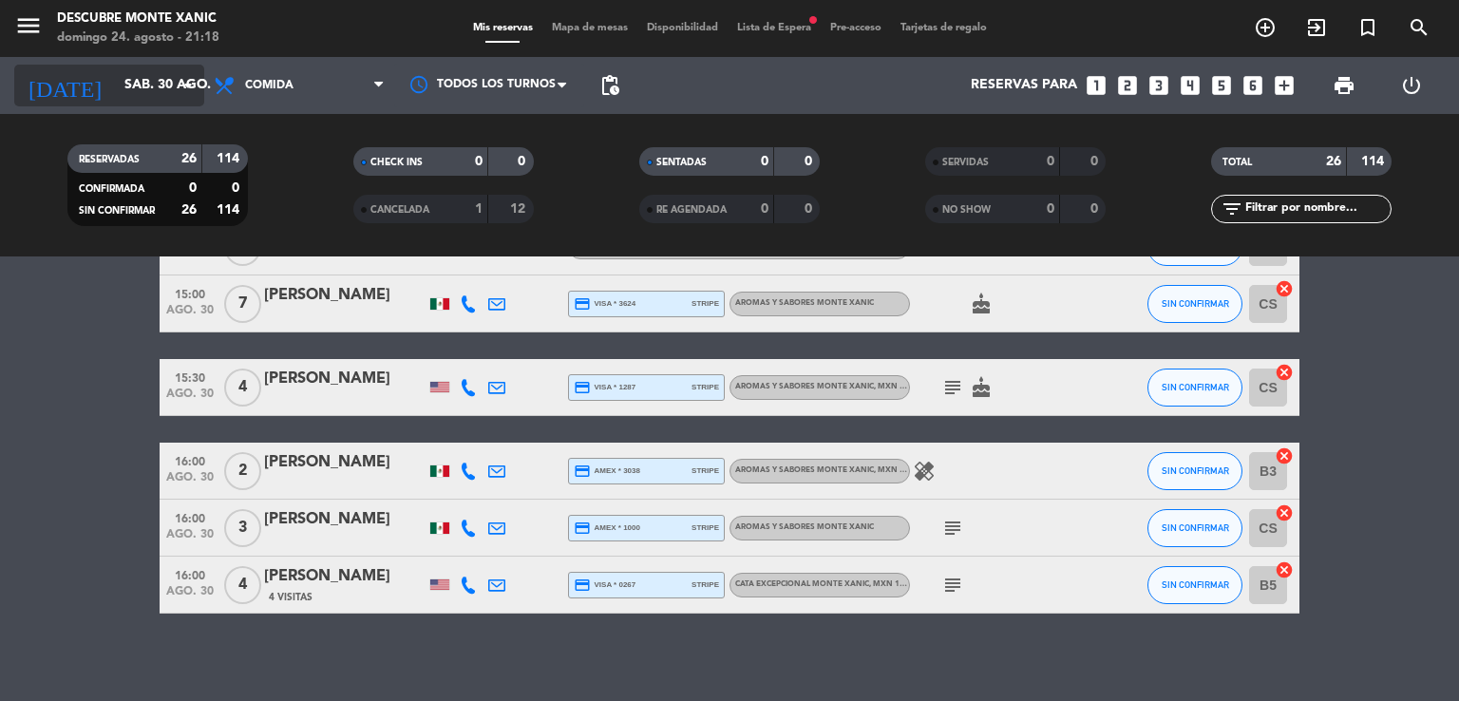
click at [169, 85] on input "sáb. 30 ago." at bounding box center [205, 85] width 180 height 34
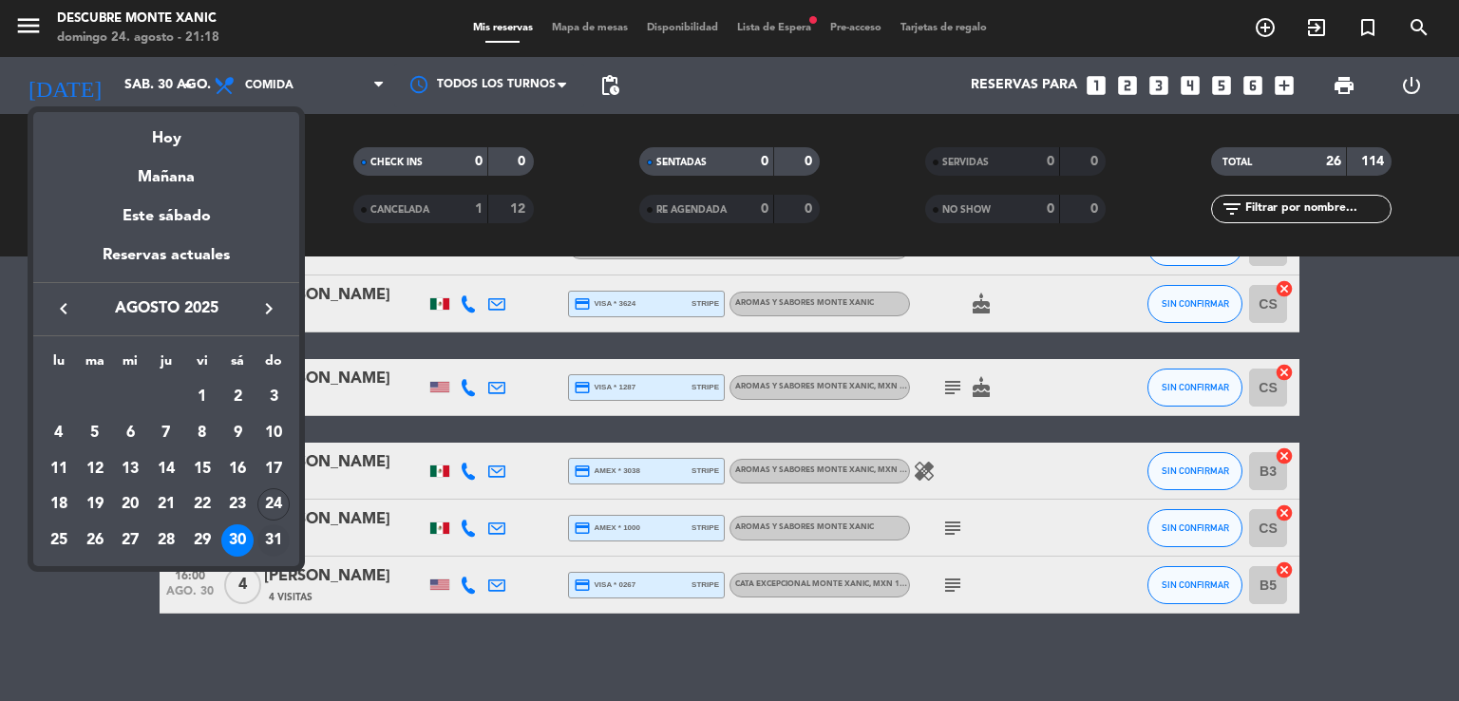
click at [281, 538] on div "31" at bounding box center [273, 540] width 32 height 32
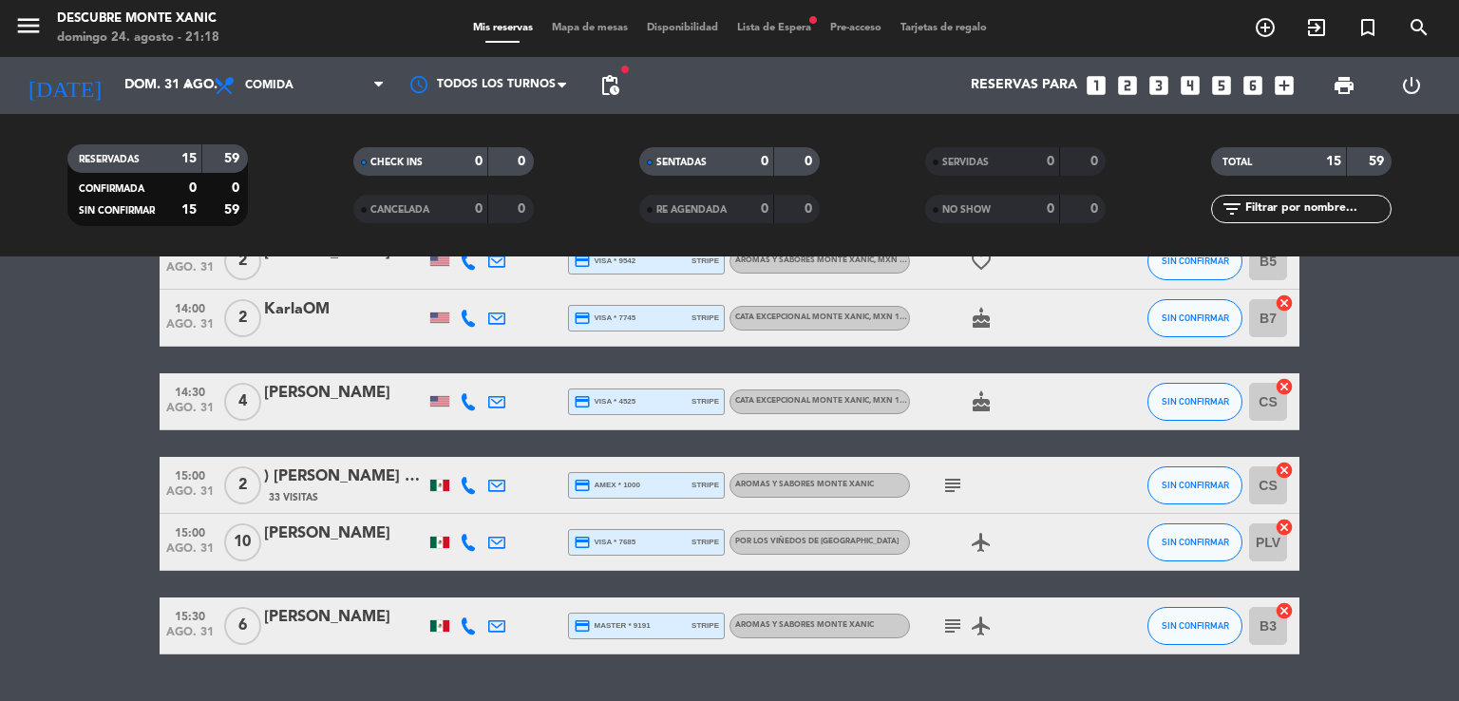
scroll to position [752, 0]
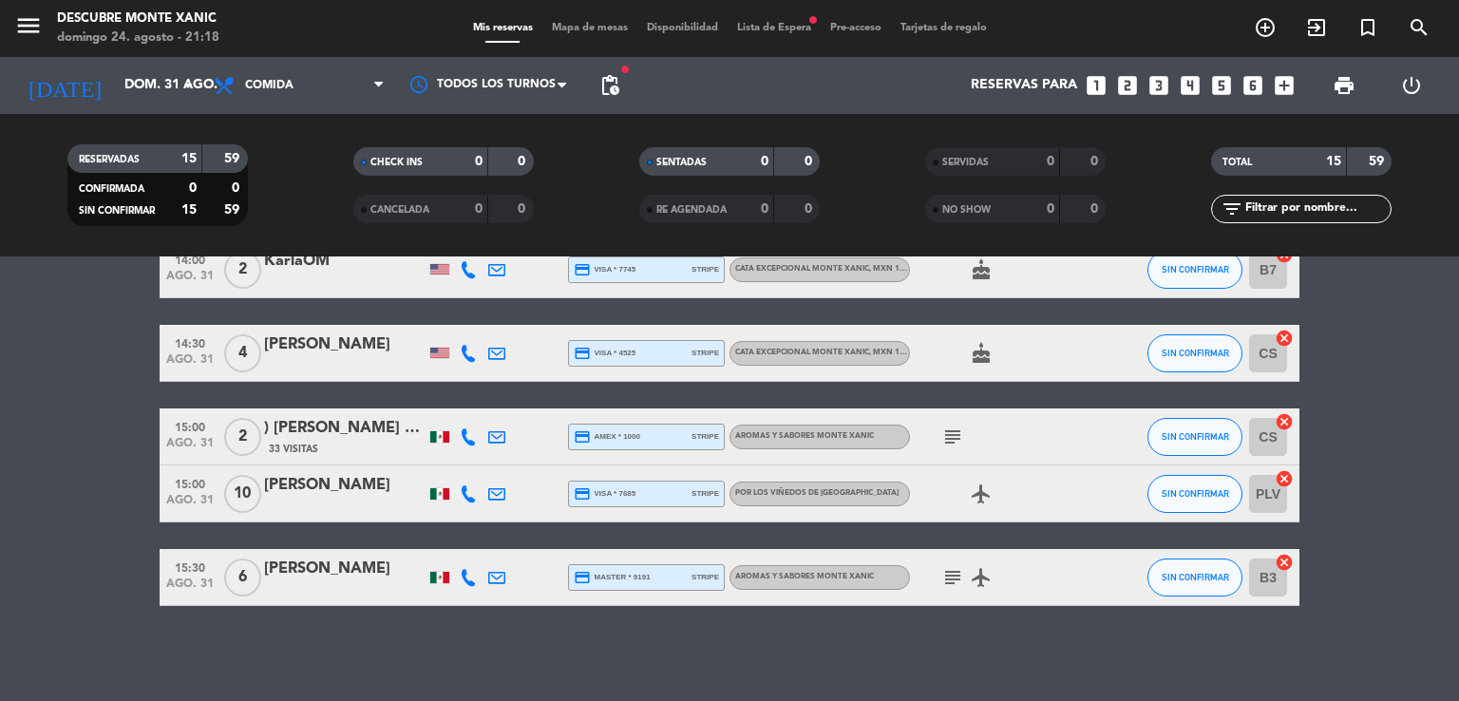
click at [740, 437] on icon "subject" at bounding box center [952, 436] width 23 height 23
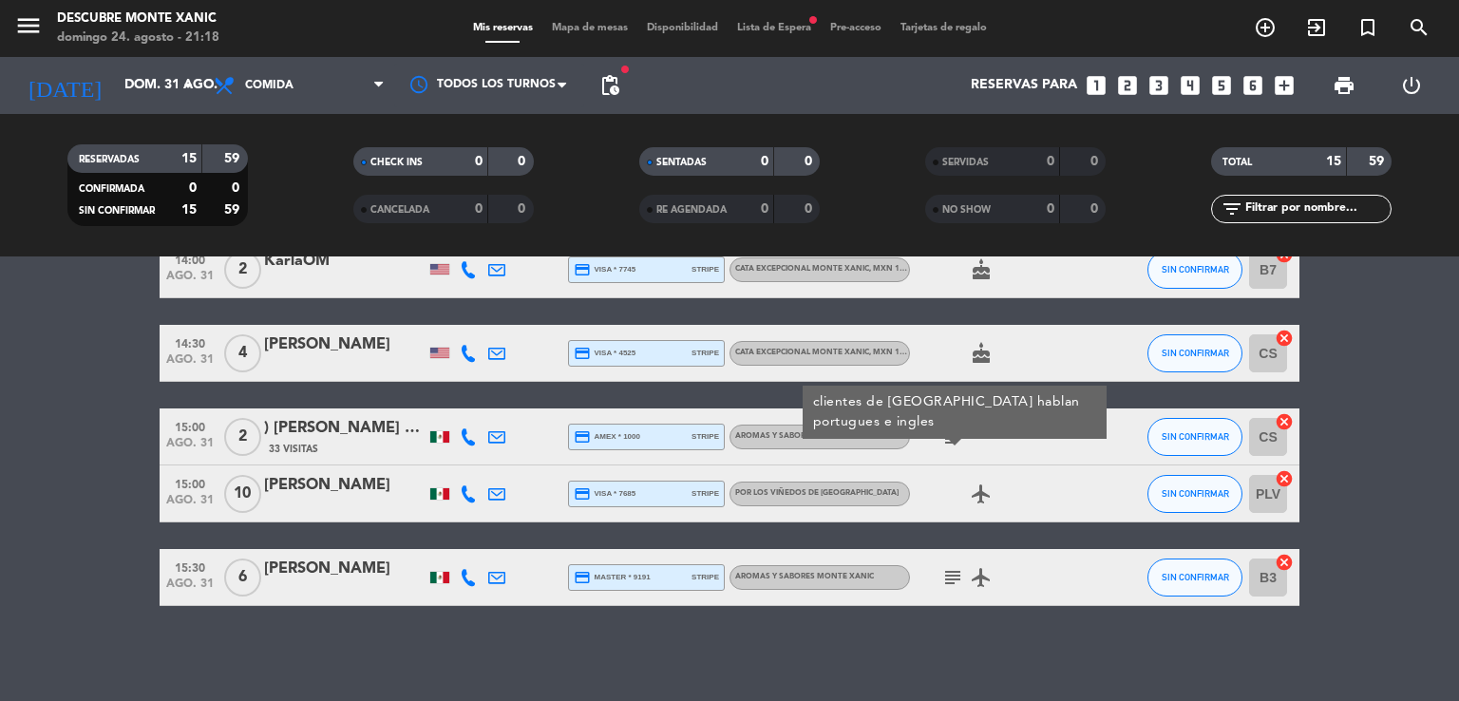
click at [740, 577] on icon "subject" at bounding box center [952, 577] width 23 height 23
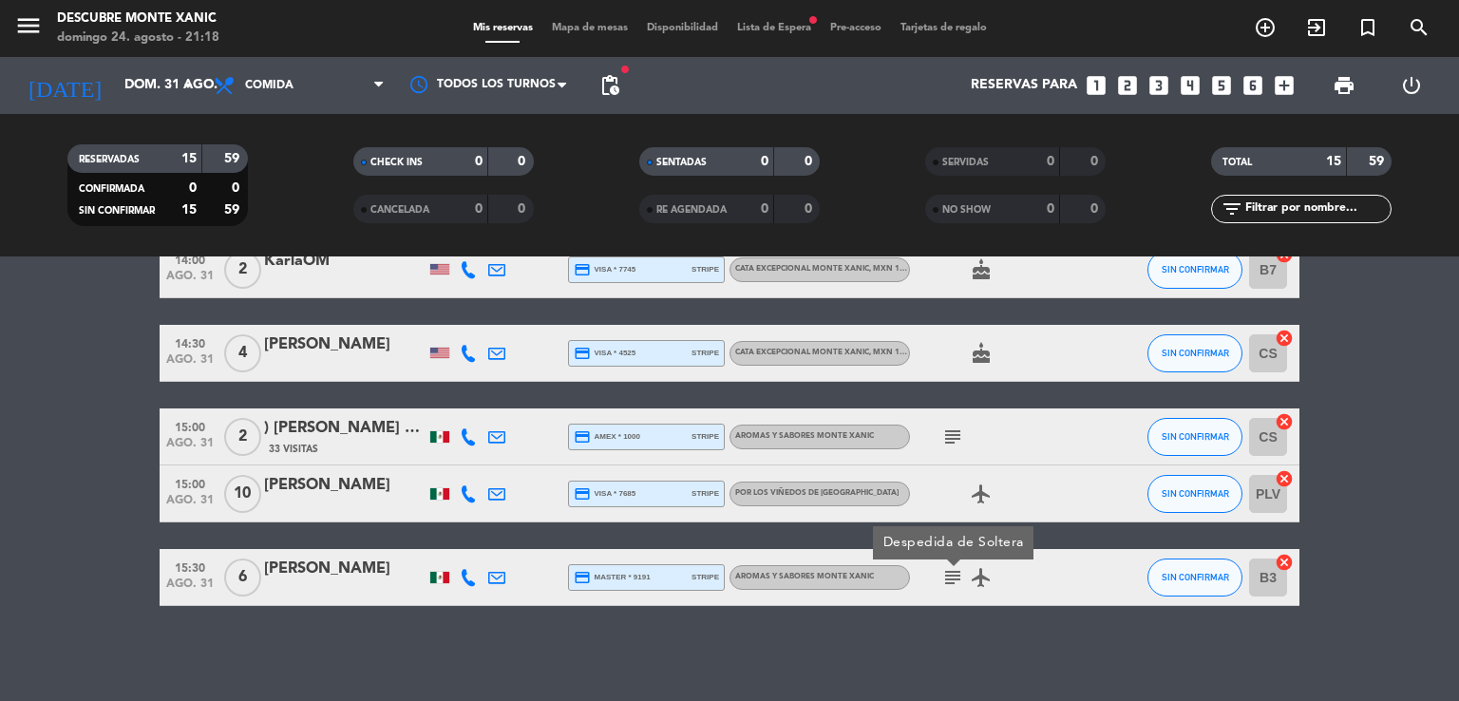
click at [646, 651] on div "No hay notas para este servicio. Haz clic para agregar una 11:00 [DATE] 4 [PERS…" at bounding box center [729, 478] width 1459 height 444
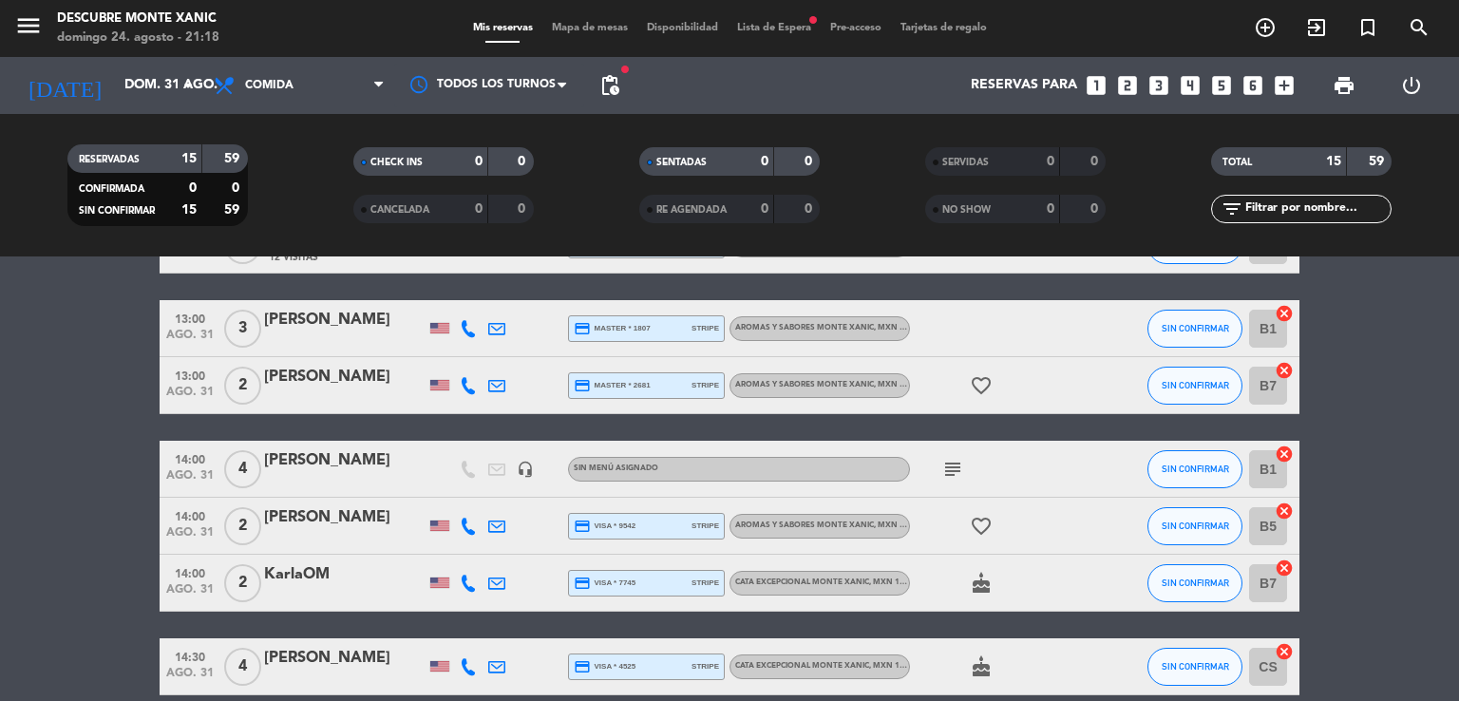
scroll to position [372, 0]
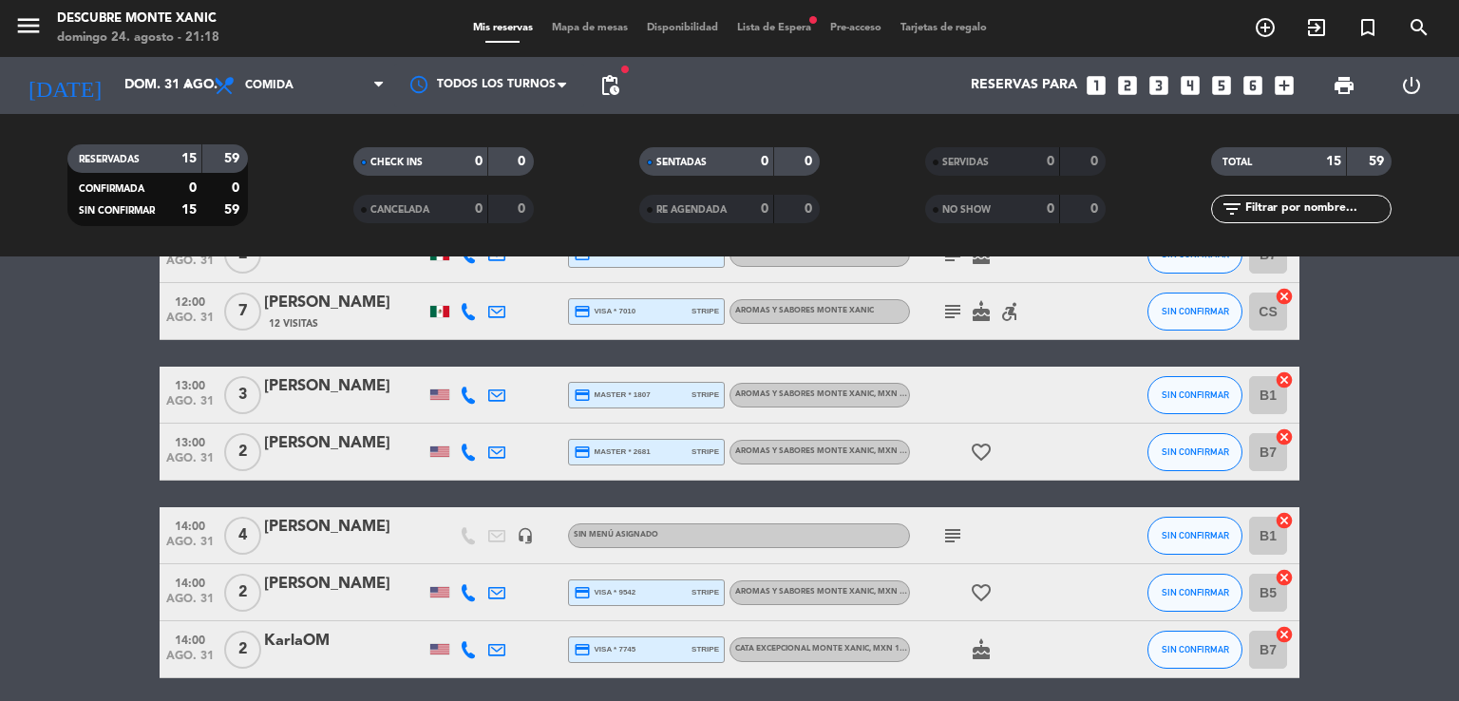
click at [740, 540] on icon "subject" at bounding box center [952, 535] width 23 height 23
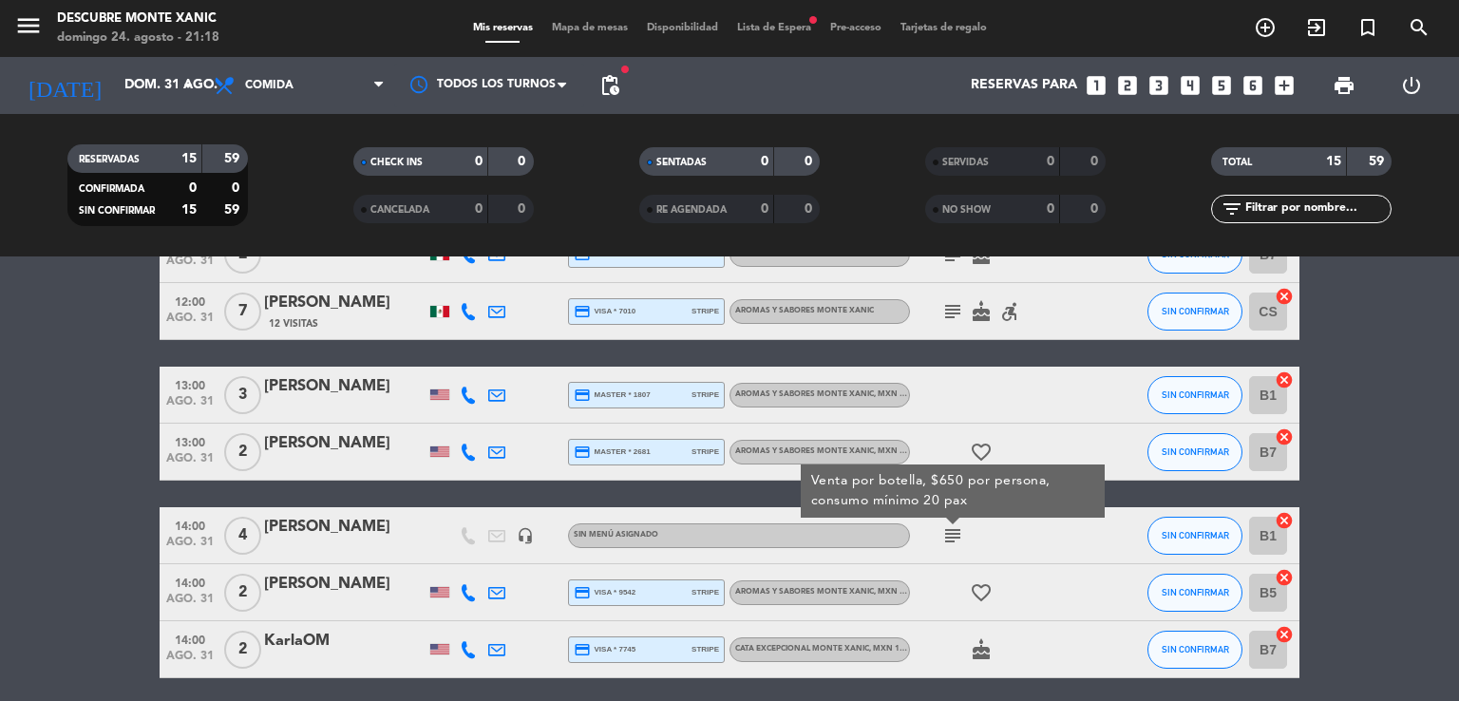
click at [133, 495] on bookings-row "11:00 [DATE] 4 [PERSON_NAME] headset_mic Sin menú asignado subject SIN CONFIRMA…" at bounding box center [729, 479] width 1459 height 1014
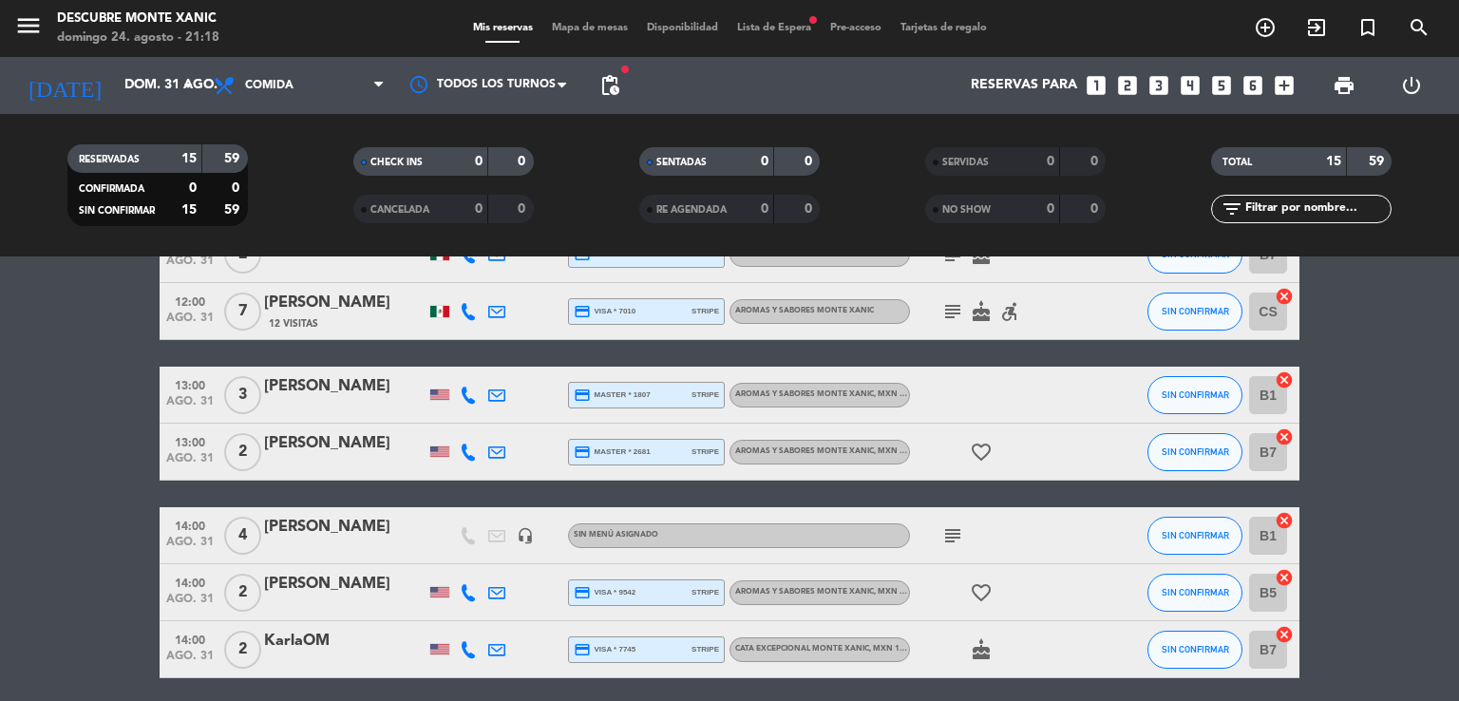
click at [740, 540] on icon "subject" at bounding box center [952, 535] width 23 height 23
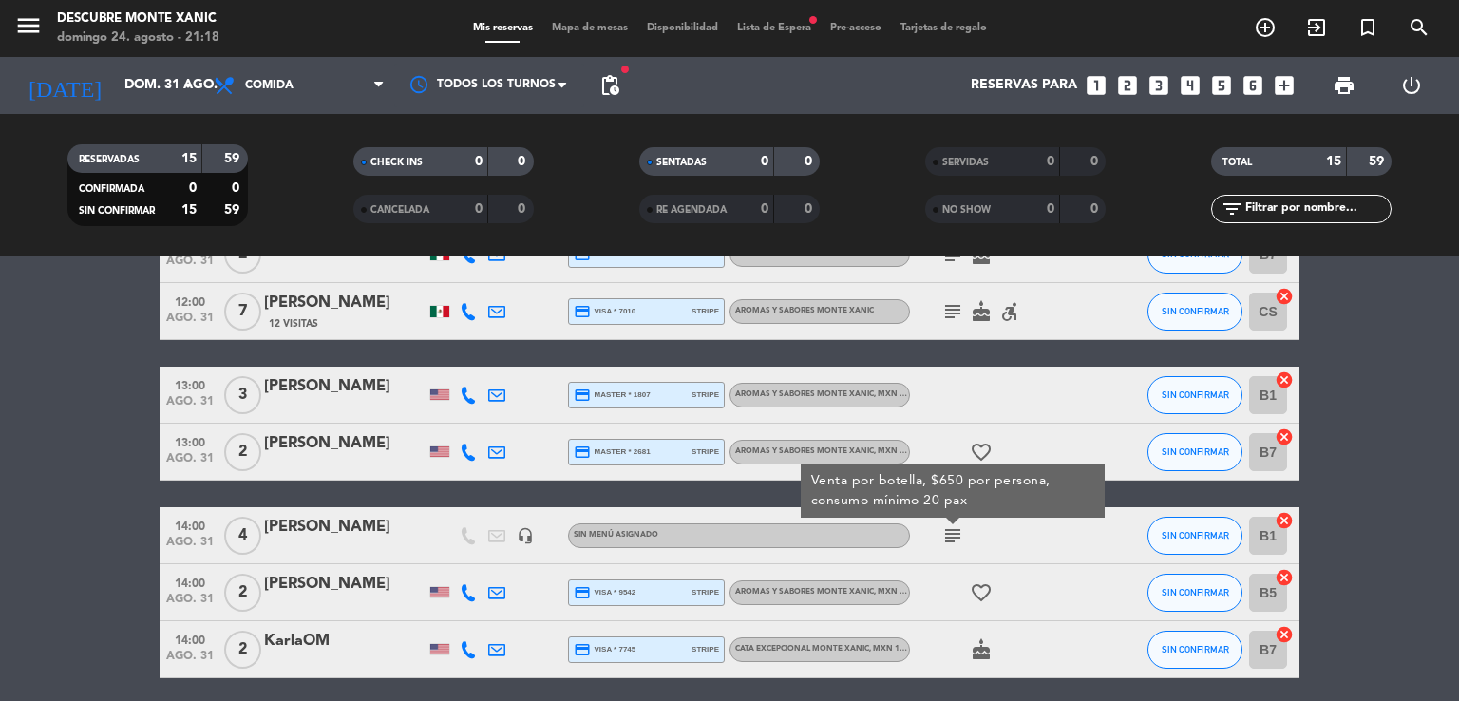
click at [47, 468] on bookings-row "11:00 [DATE] 4 [PERSON_NAME] headset_mic Sin menú asignado subject SIN CONFIRMA…" at bounding box center [729, 479] width 1459 height 1014
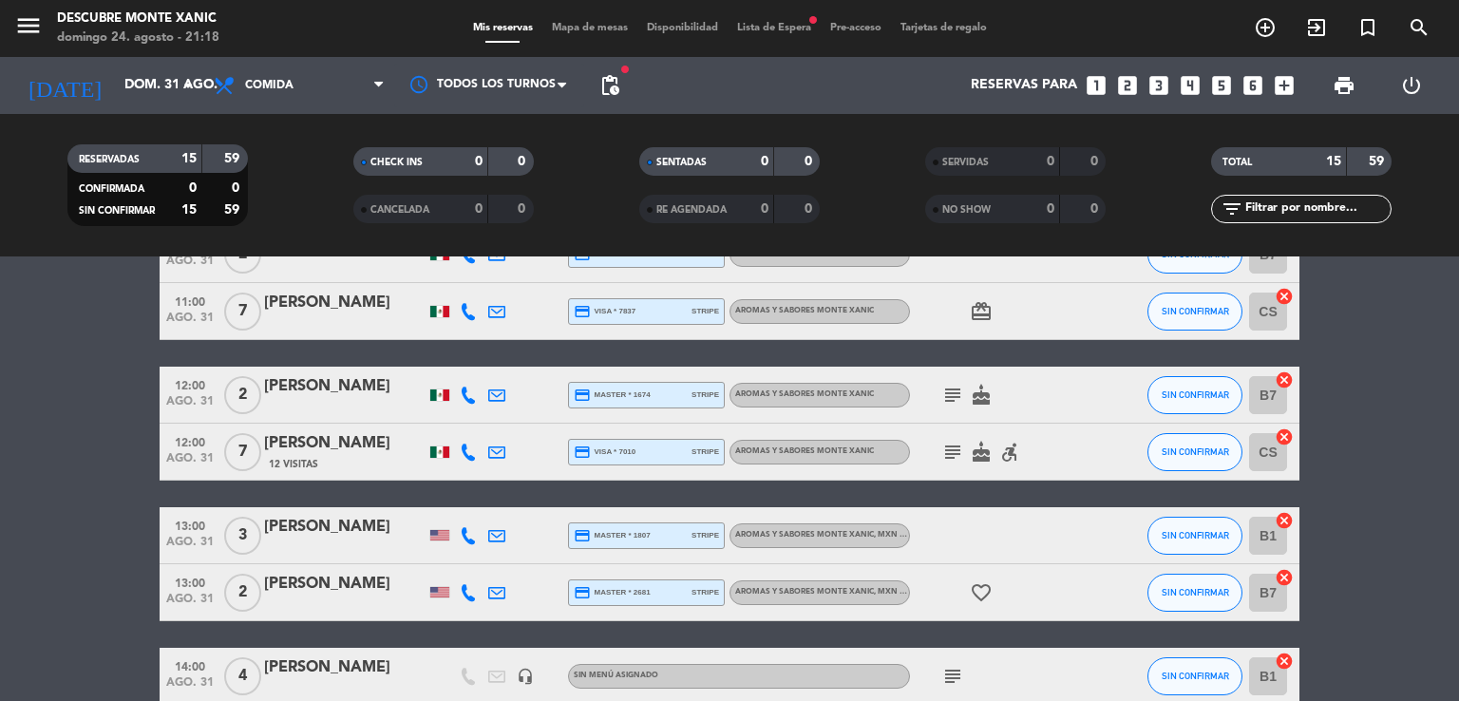
scroll to position [285, 0]
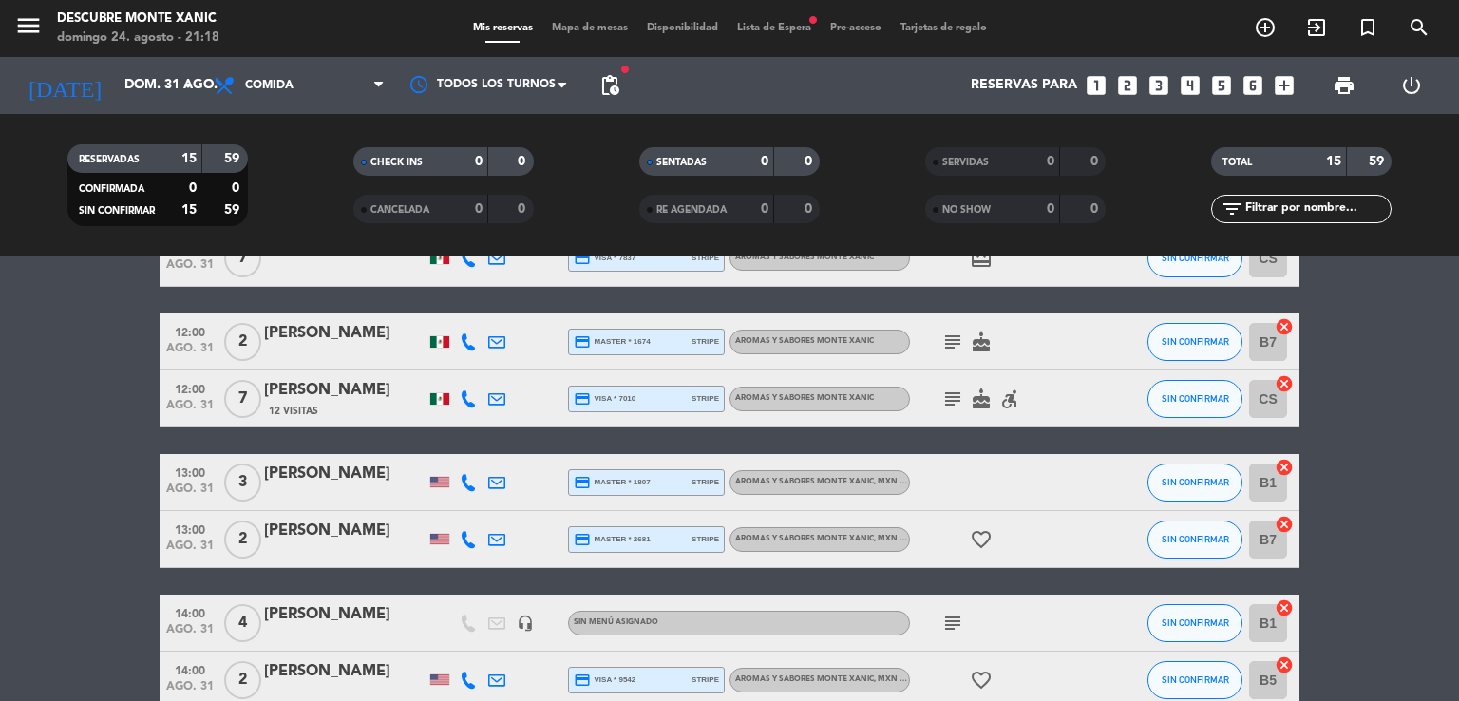
click at [740, 404] on icon "subject" at bounding box center [952, 398] width 23 height 23
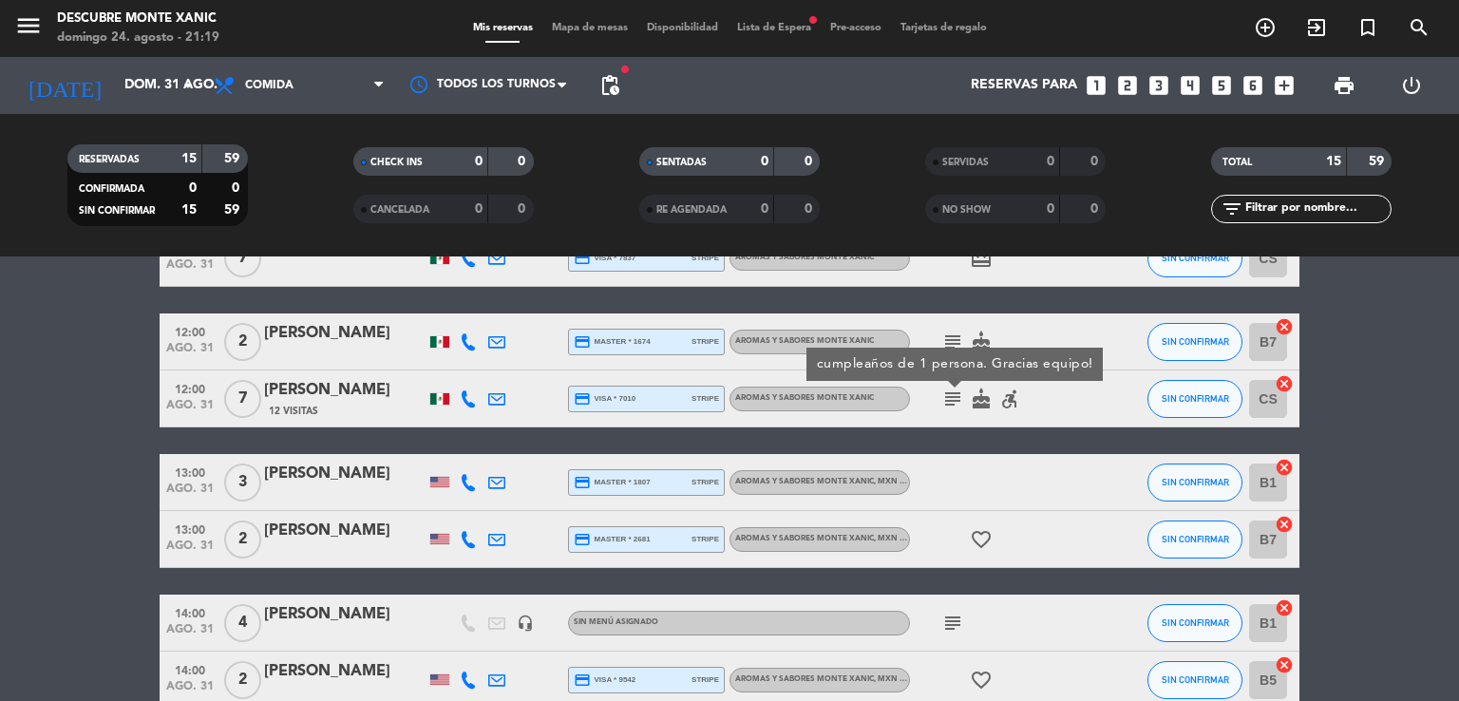
click at [93, 404] on bookings-row "11:00 [DATE] 4 [PERSON_NAME] headset_mic Sin menú asignado subject SIN CONFIRMA…" at bounding box center [729, 566] width 1459 height 1014
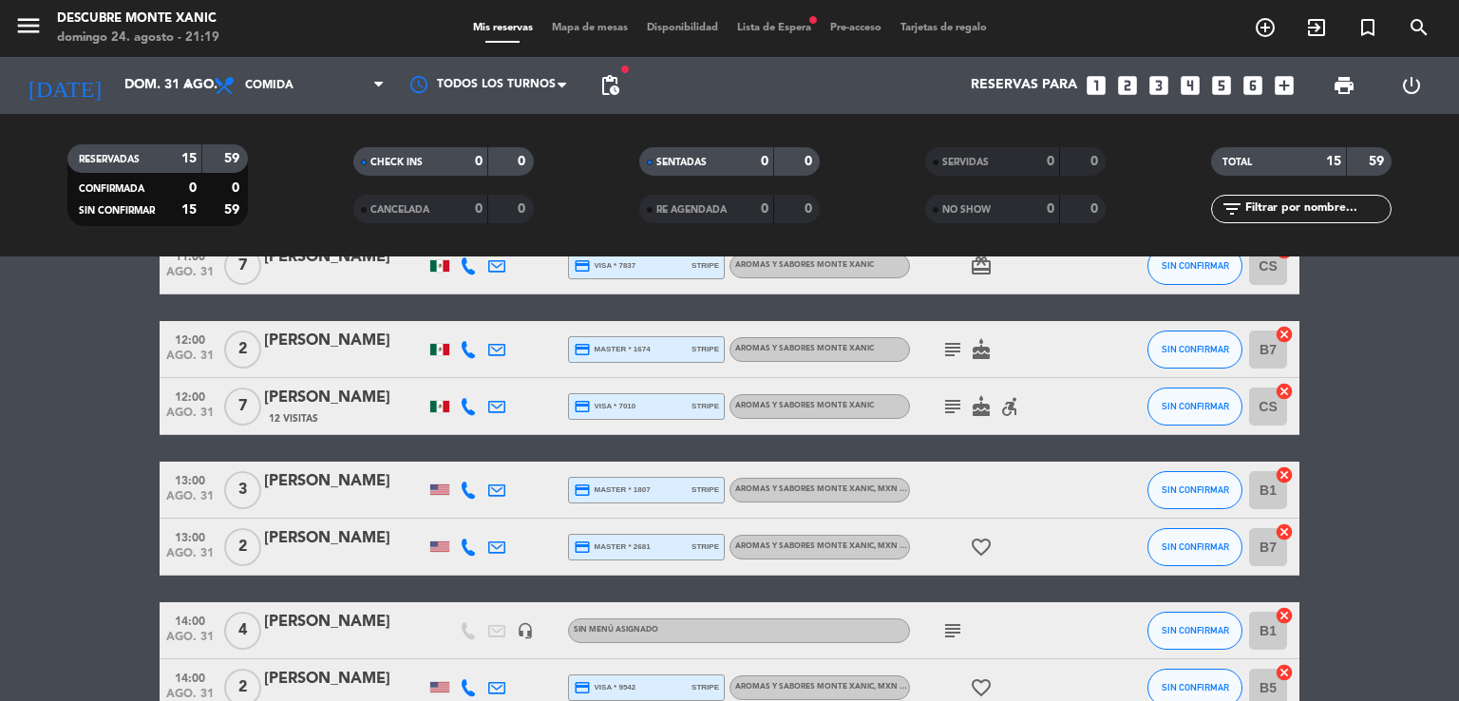
scroll to position [0, 0]
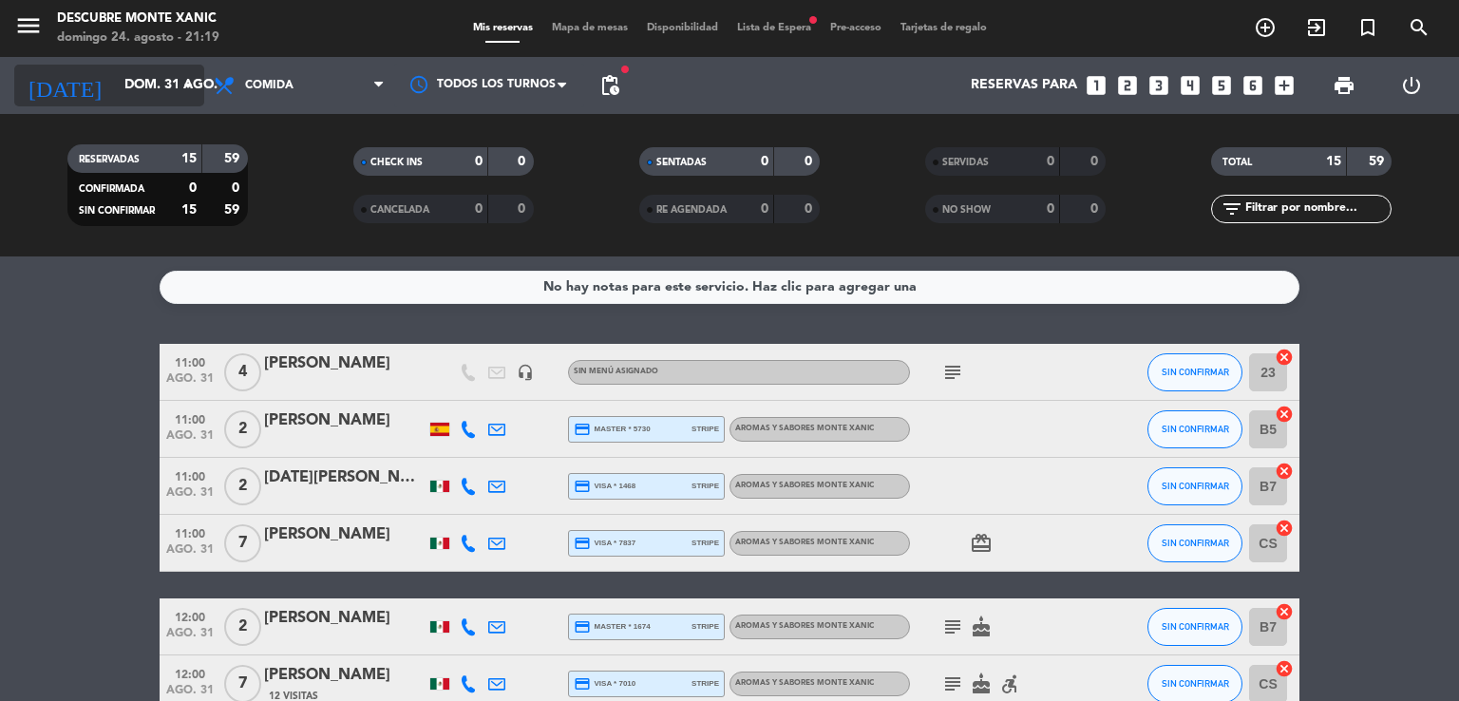
click at [120, 85] on input "dom. 31 ago." at bounding box center [205, 85] width 180 height 34
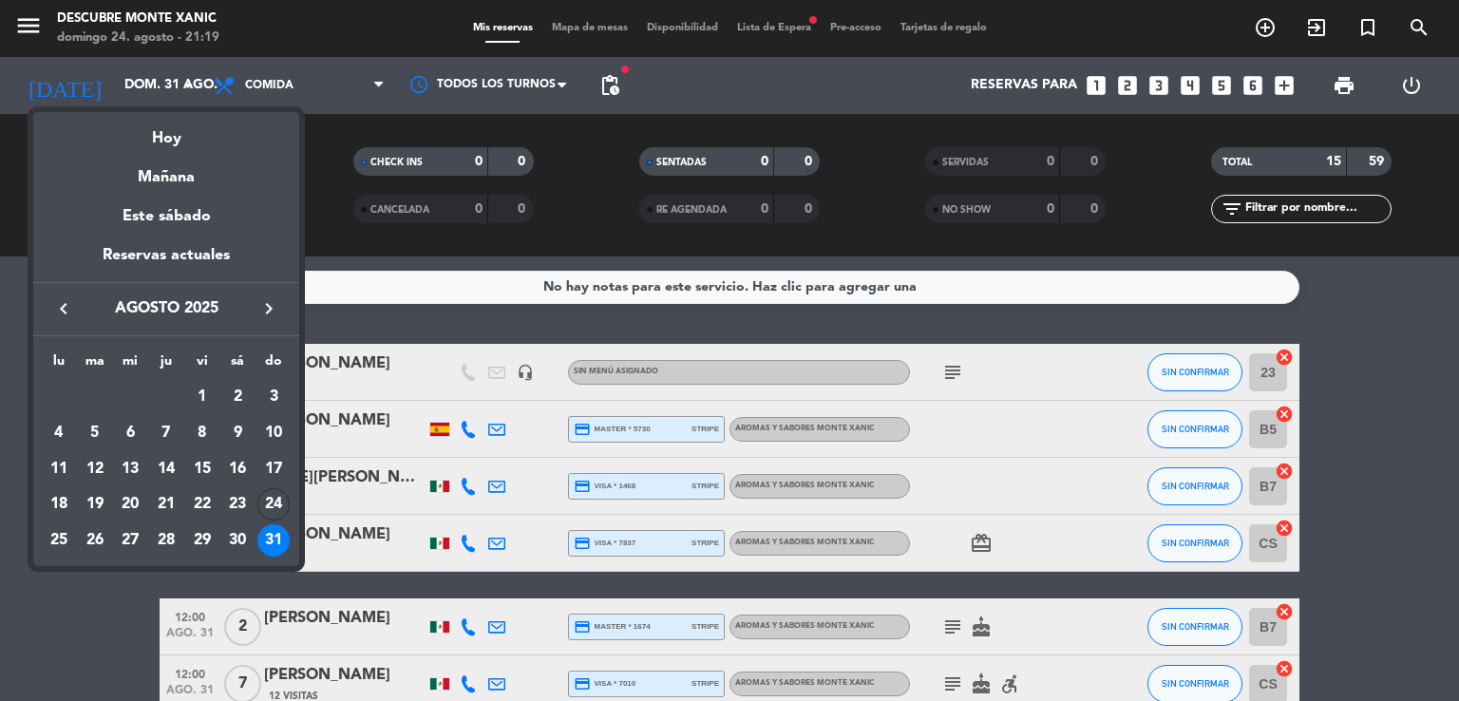
click at [349, 271] on div at bounding box center [729, 350] width 1459 height 701
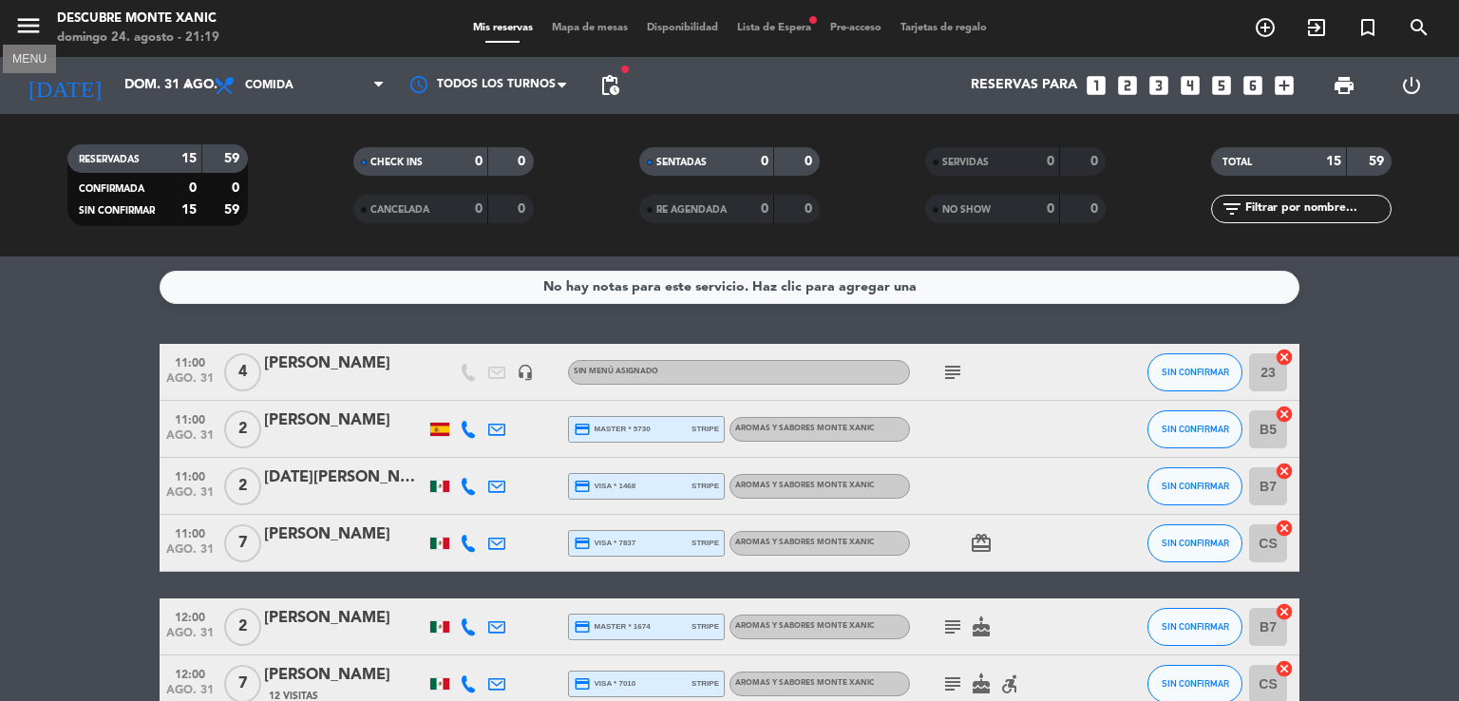
click at [40, 19] on icon "menu" at bounding box center [28, 25] width 28 height 28
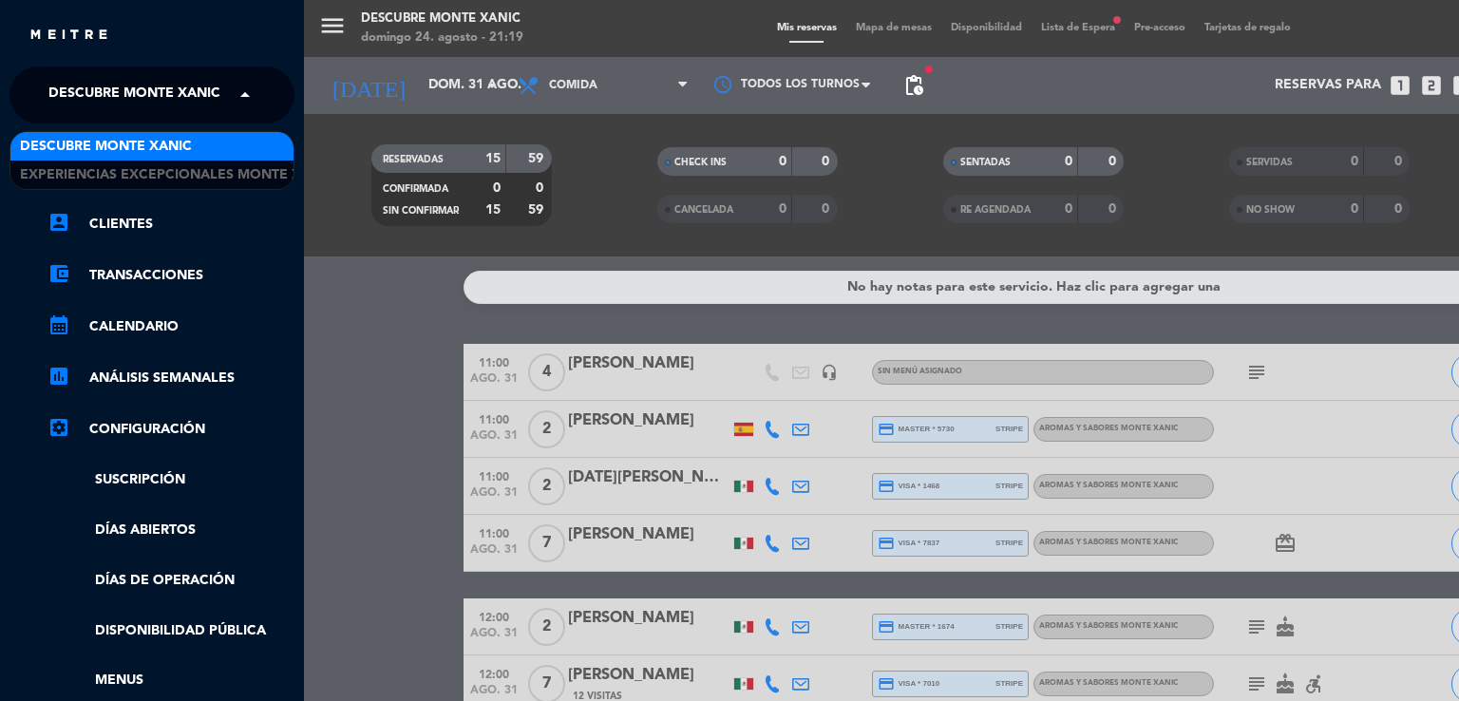
click at [237, 85] on span at bounding box center [250, 95] width 32 height 40
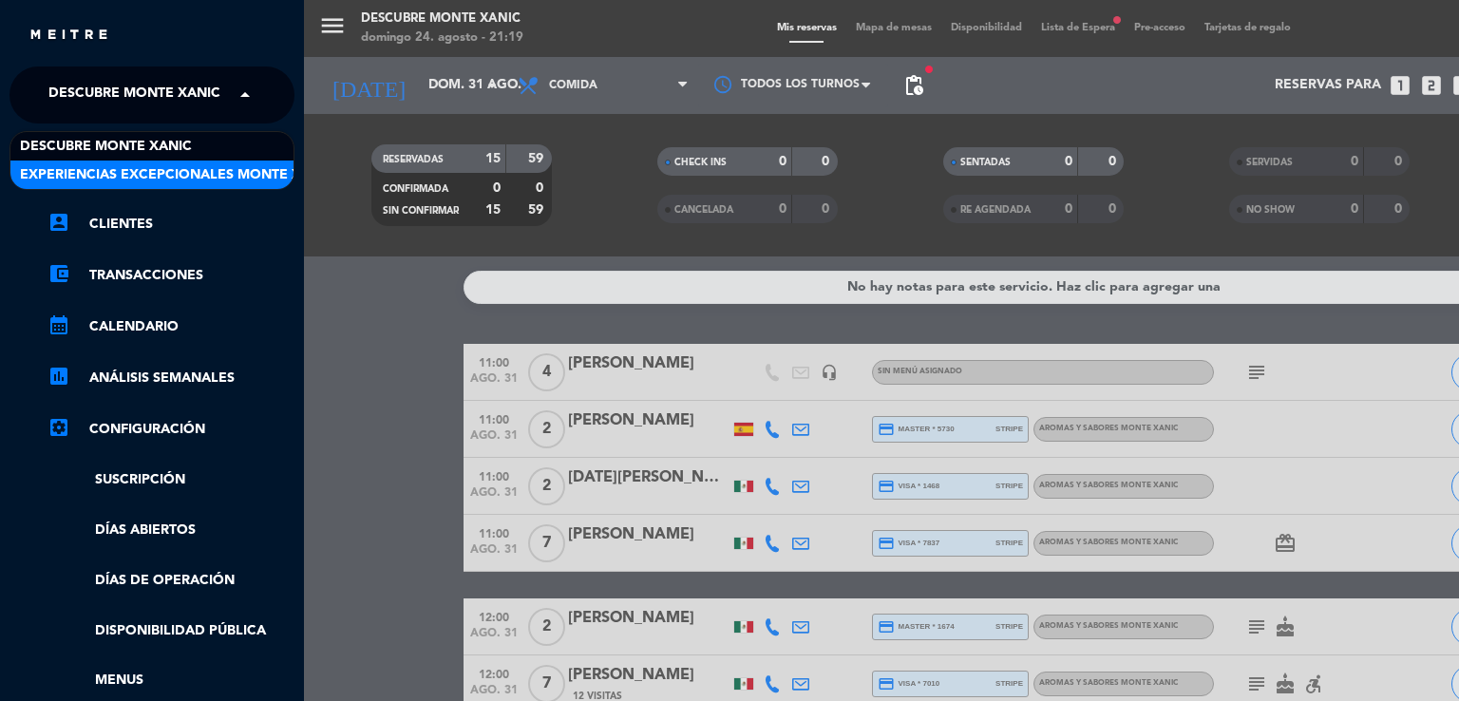
click at [198, 179] on span "Experiencias Excepcionales Monte Xanic" at bounding box center [177, 175] width 314 height 22
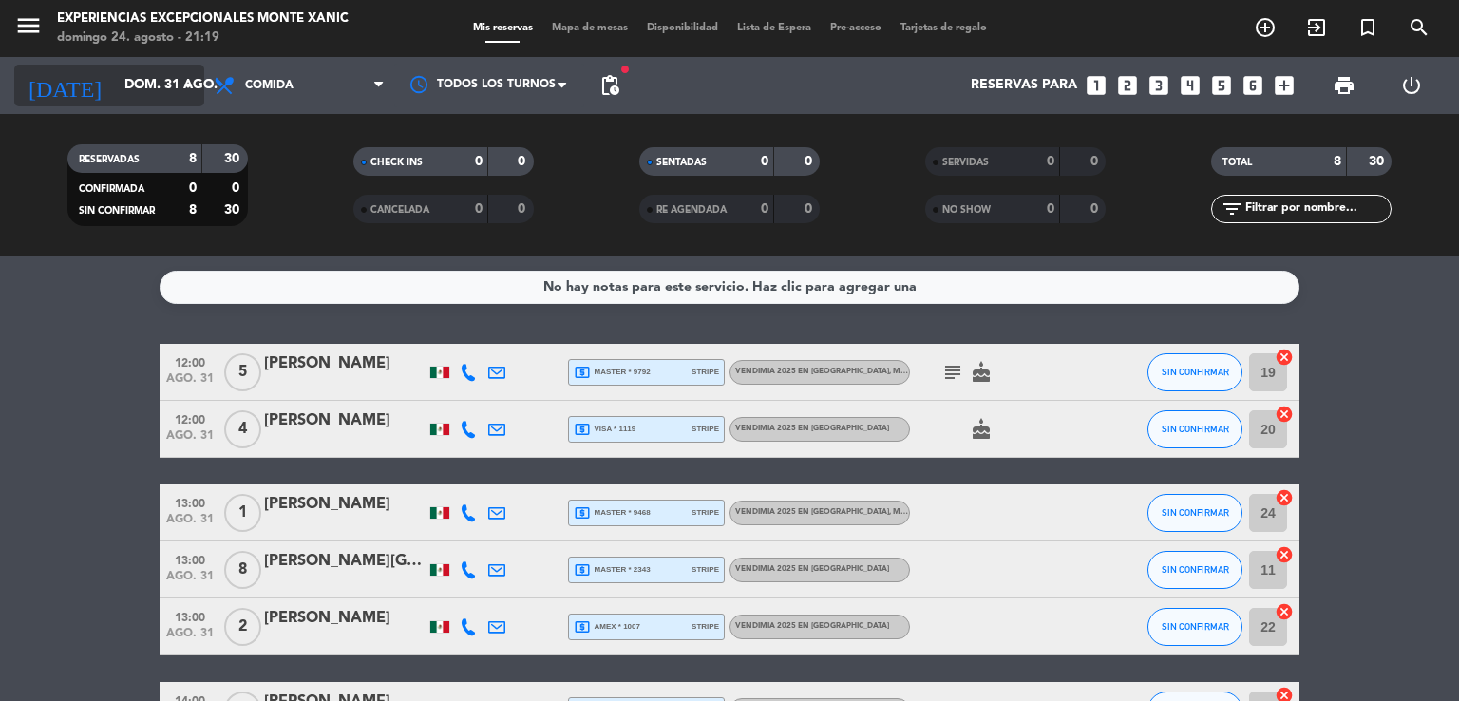
click at [164, 98] on input "dom. 31 ago." at bounding box center [205, 85] width 180 height 34
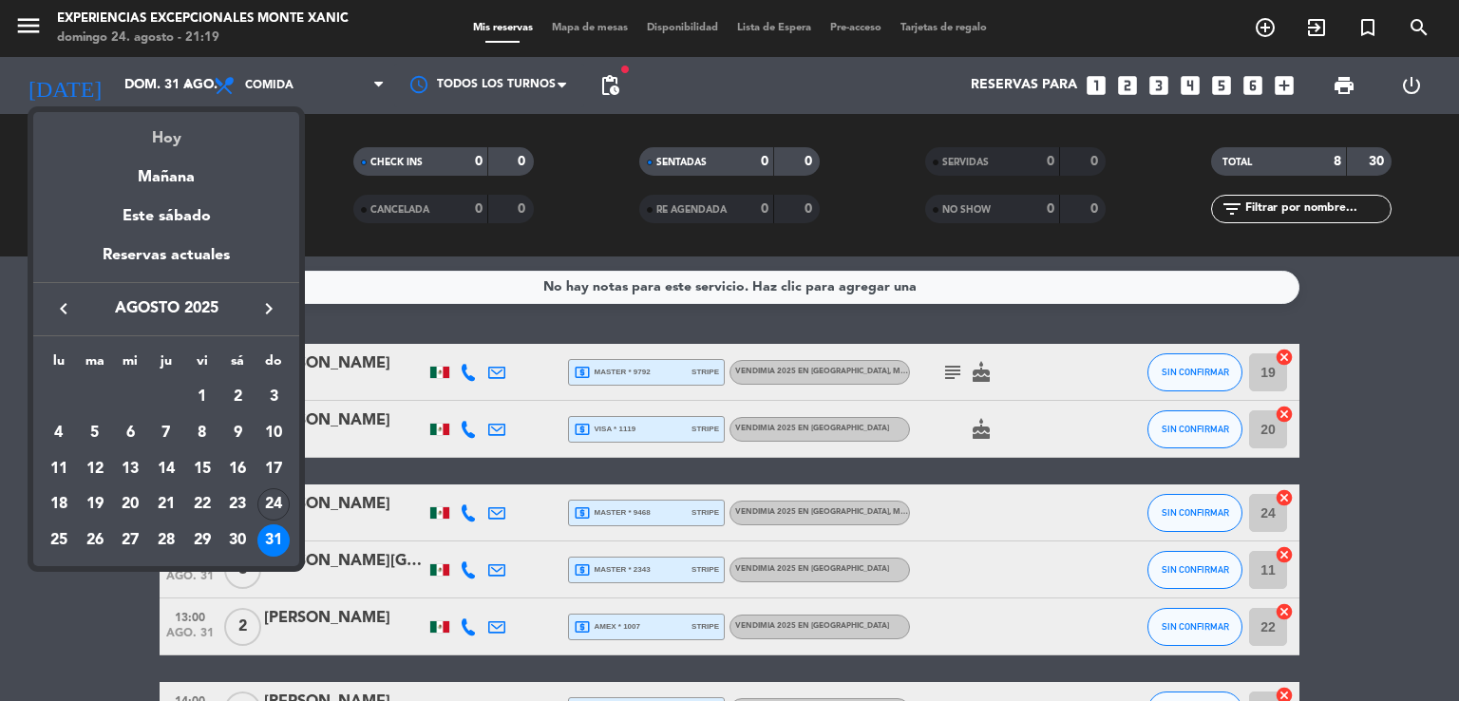
click at [181, 131] on div "Hoy" at bounding box center [166, 131] width 266 height 39
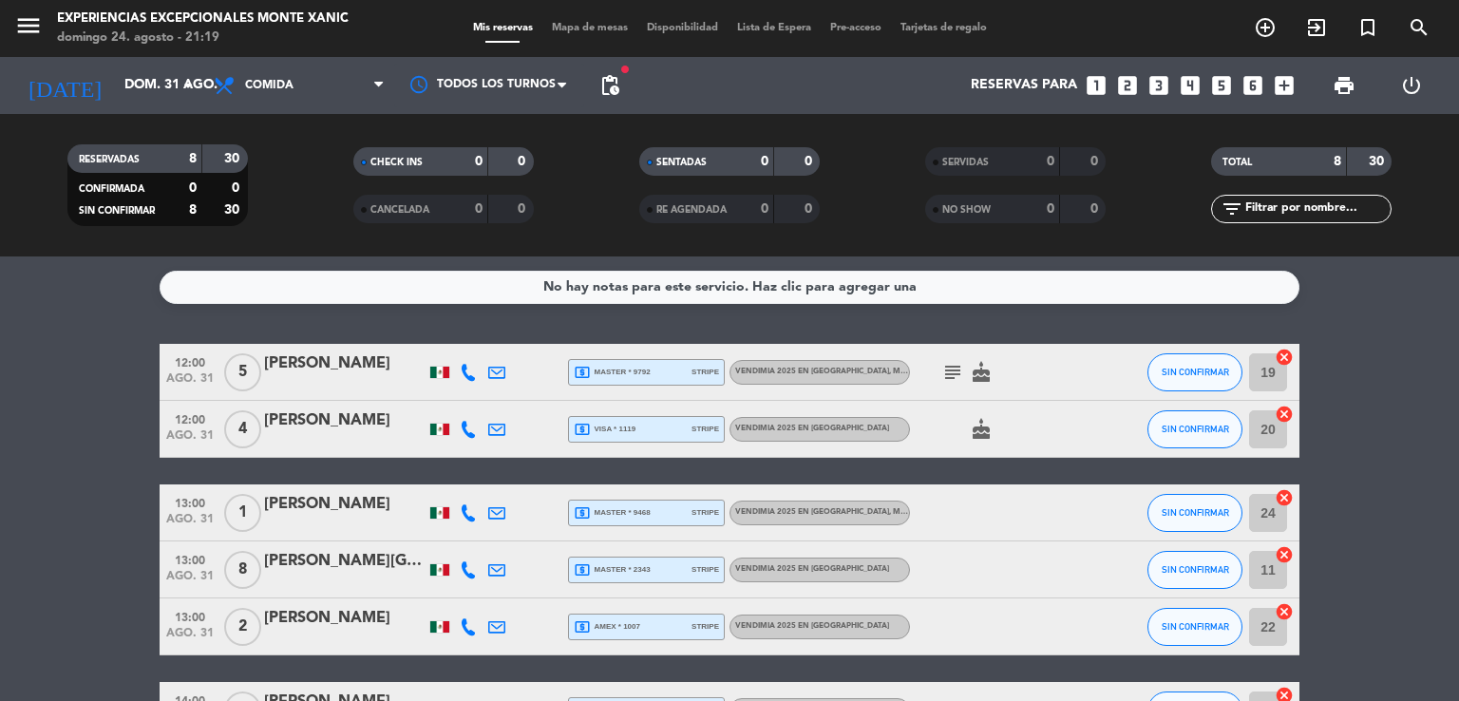
type input "dom. 24 ago."
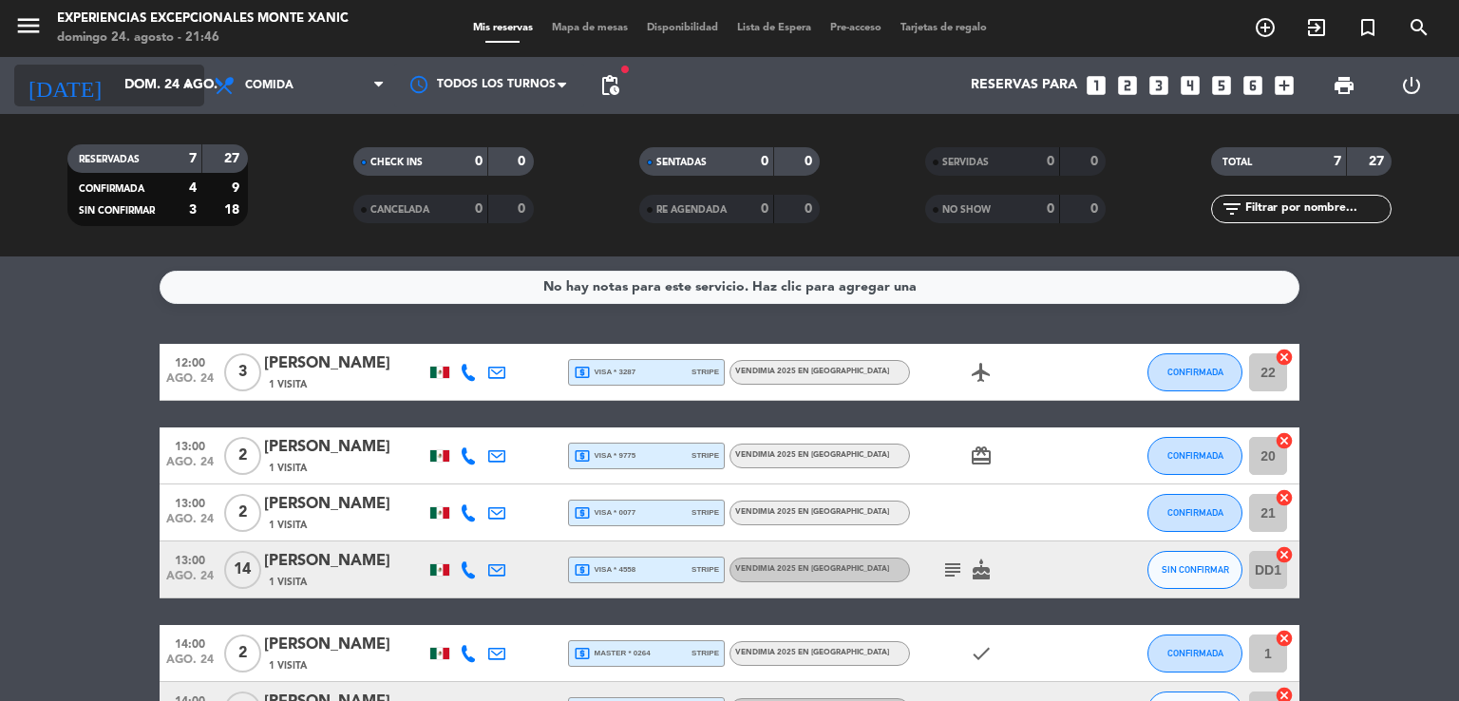
click at [186, 78] on icon "arrow_drop_down" at bounding box center [188, 85] width 23 height 23
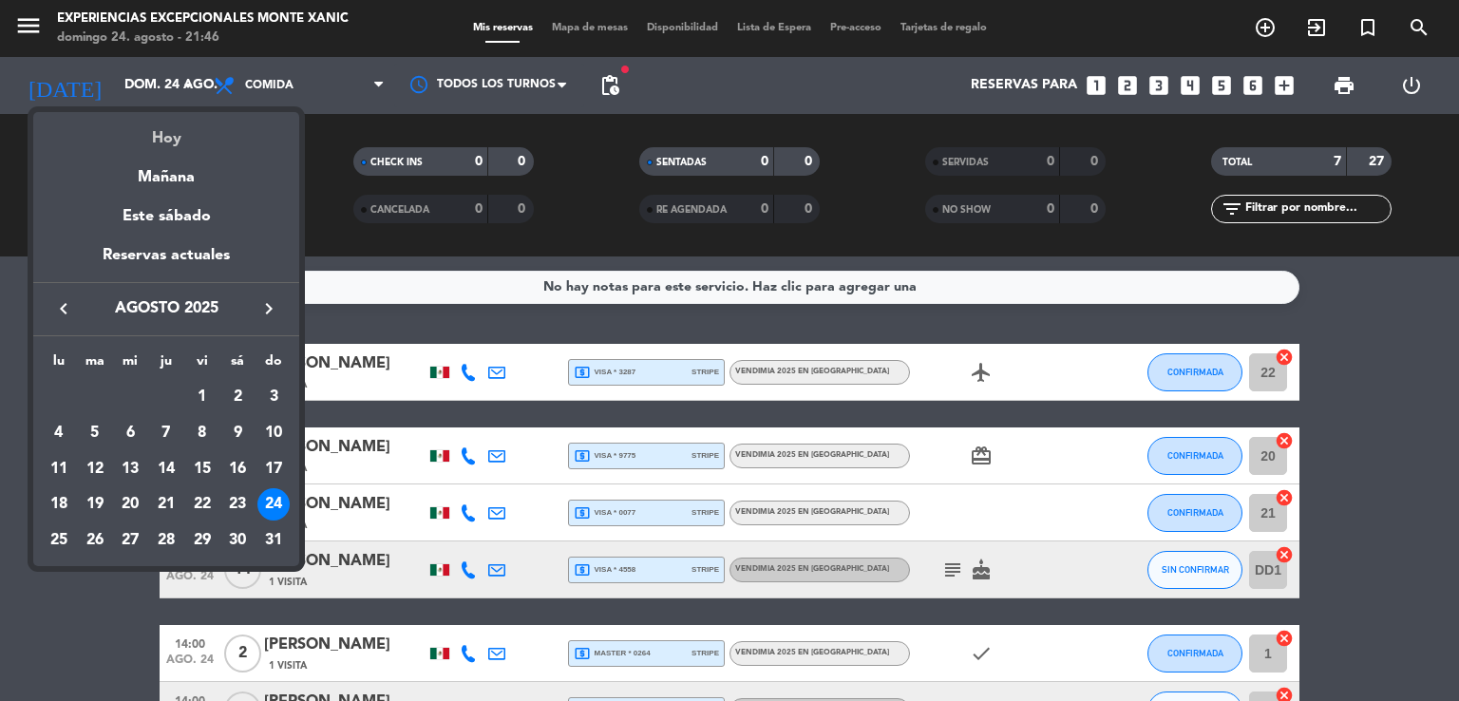
click at [190, 129] on div "Hoy" at bounding box center [166, 131] width 266 height 39
